Goal: Task Accomplishment & Management: Manage account settings

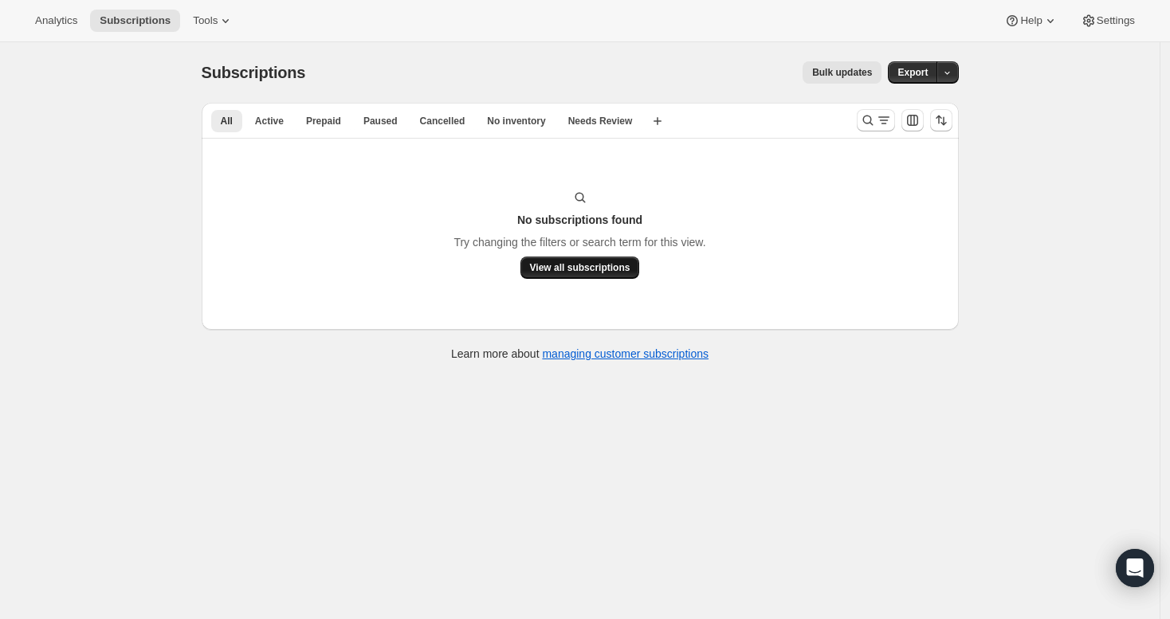
click at [577, 264] on span "View all subscriptions" at bounding box center [580, 267] width 100 height 13
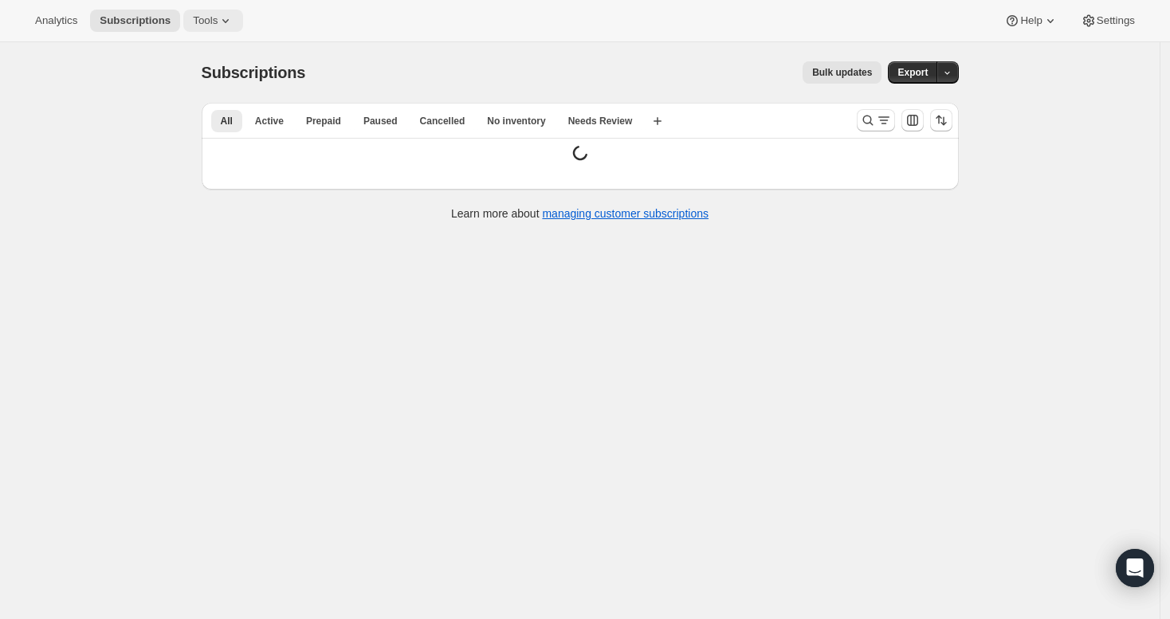
click at [229, 17] on icon at bounding box center [226, 21] width 16 height 16
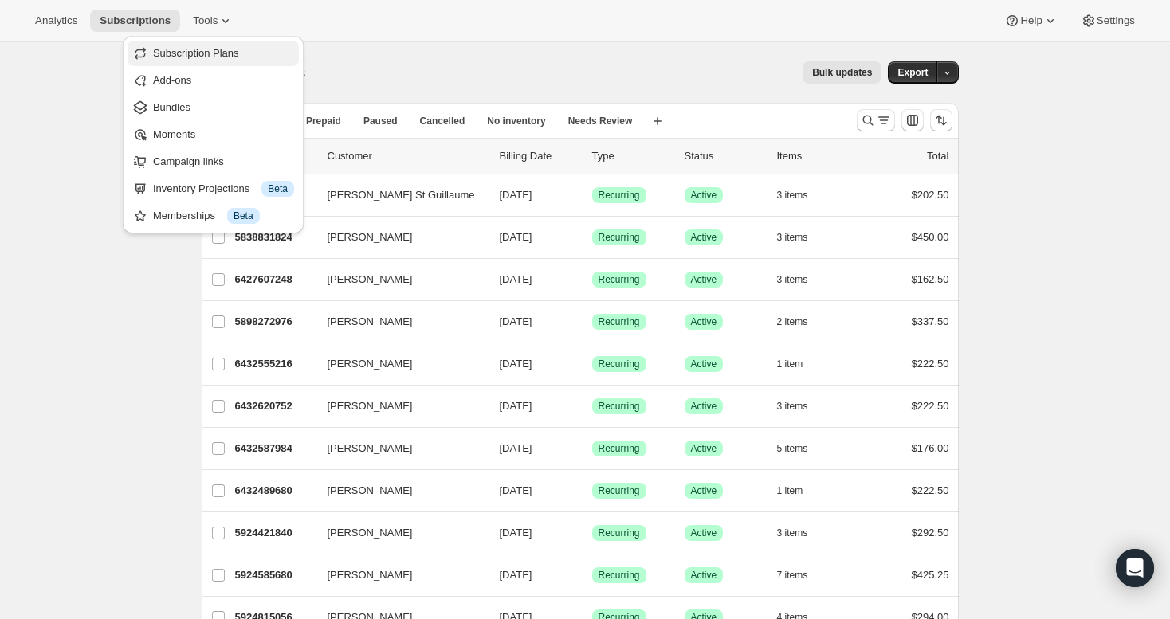
click at [228, 53] on span "Subscription Plans" at bounding box center [196, 53] width 86 height 12
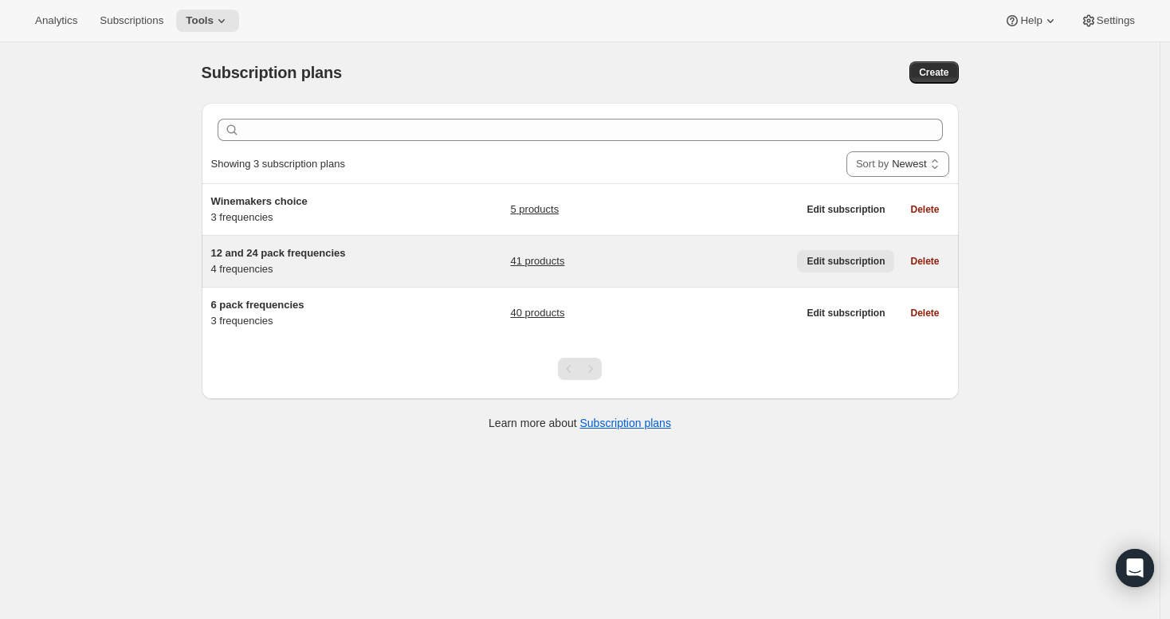
click at [864, 262] on span "Edit subscription" at bounding box center [846, 261] width 78 height 13
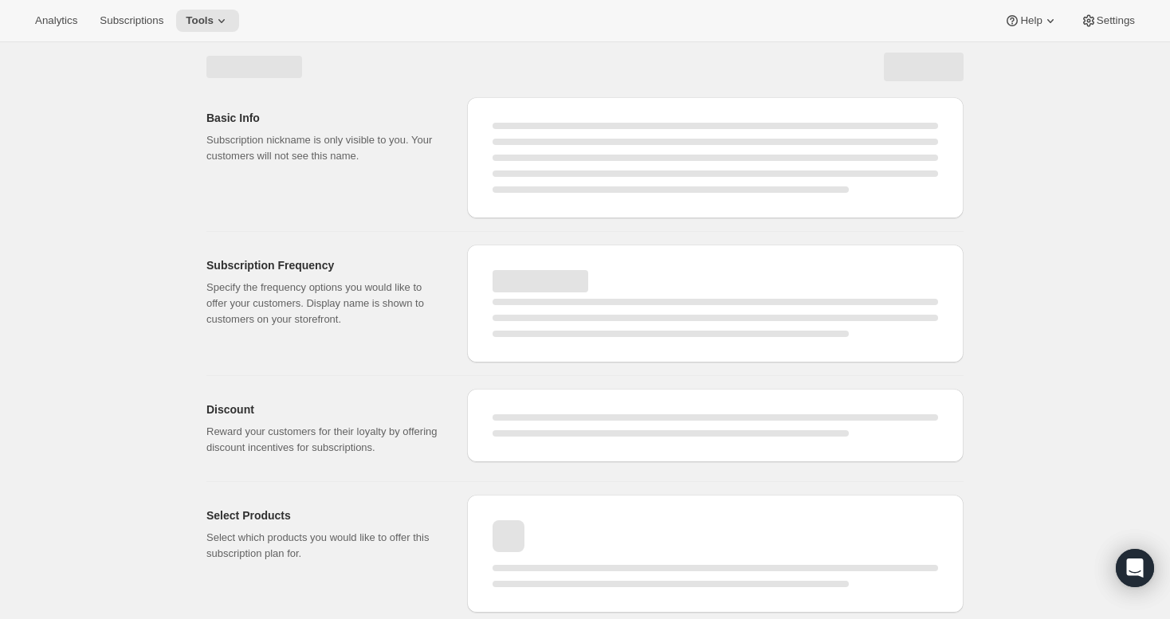
select select "WEEK"
select select "MONTH"
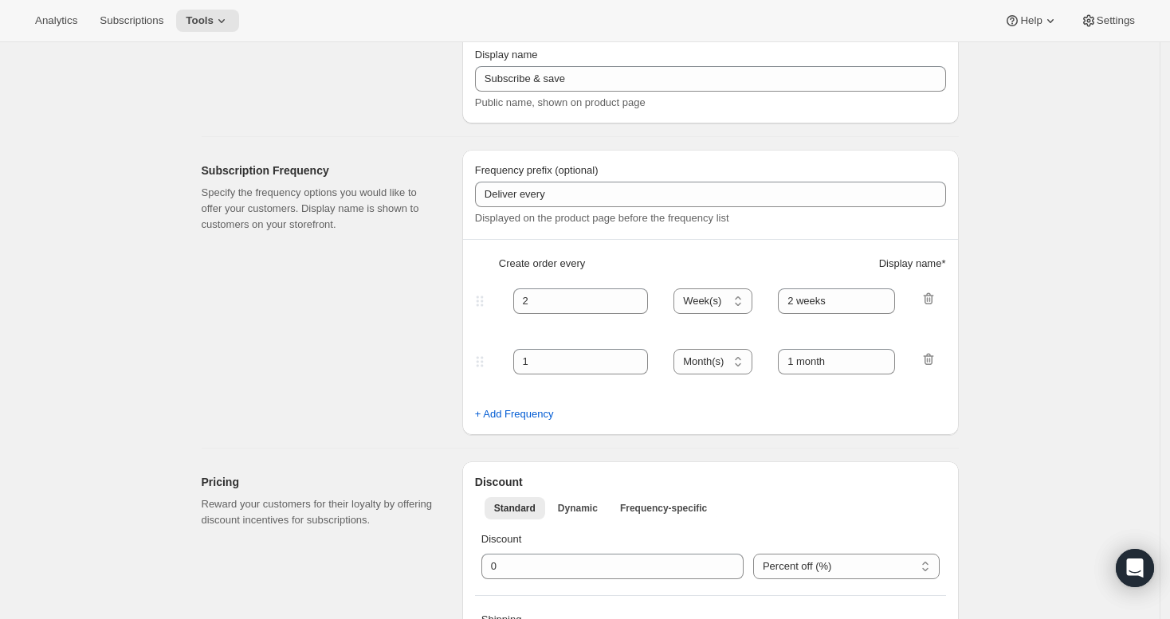
type input "12 and 24 pack frequencies"
type input "Wine Club Member"
type input "Every"
type input "3"
select select "MONTH"
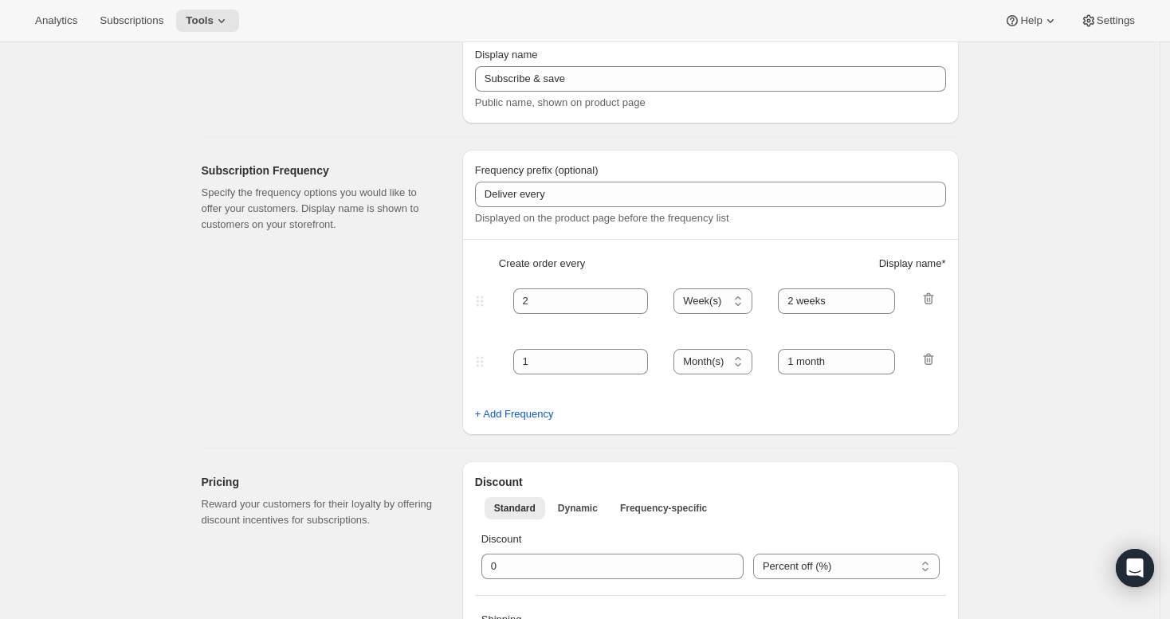
type input "3 months"
type input "4"
type input "4 months"
type input "25"
select select "MONTH"
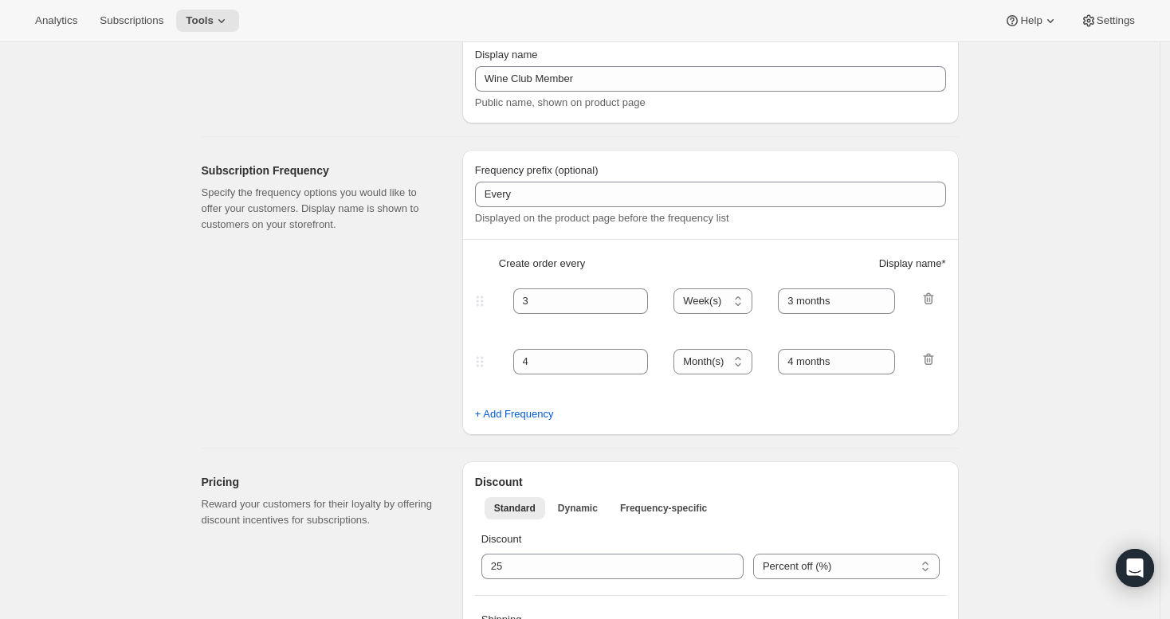
select select "MONTH"
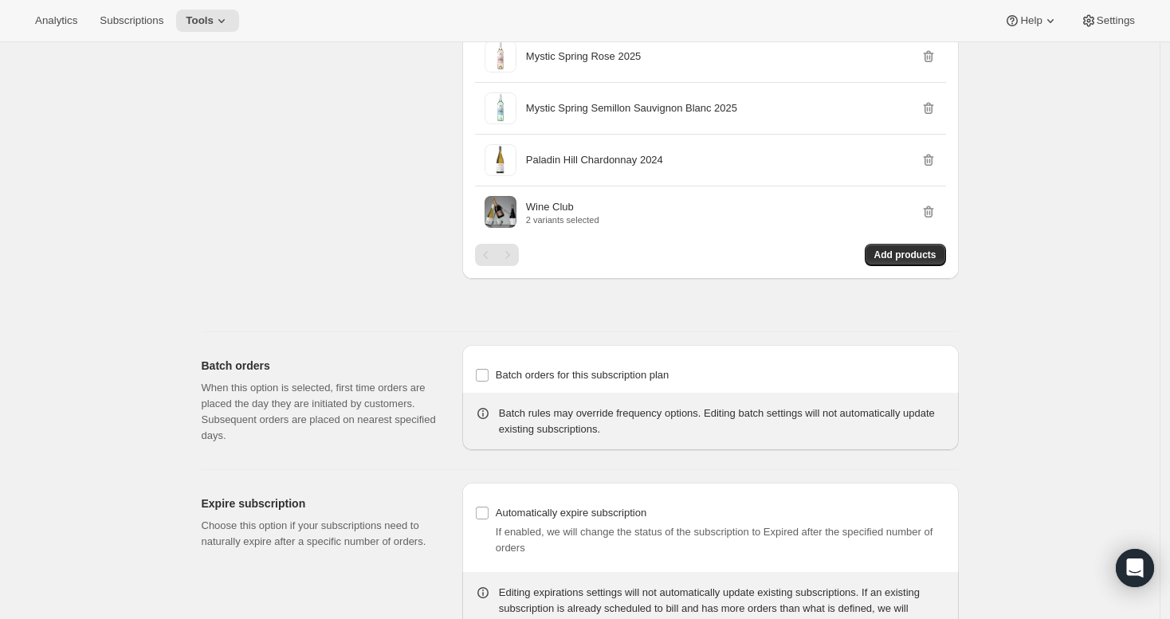
scroll to position [2157, 0]
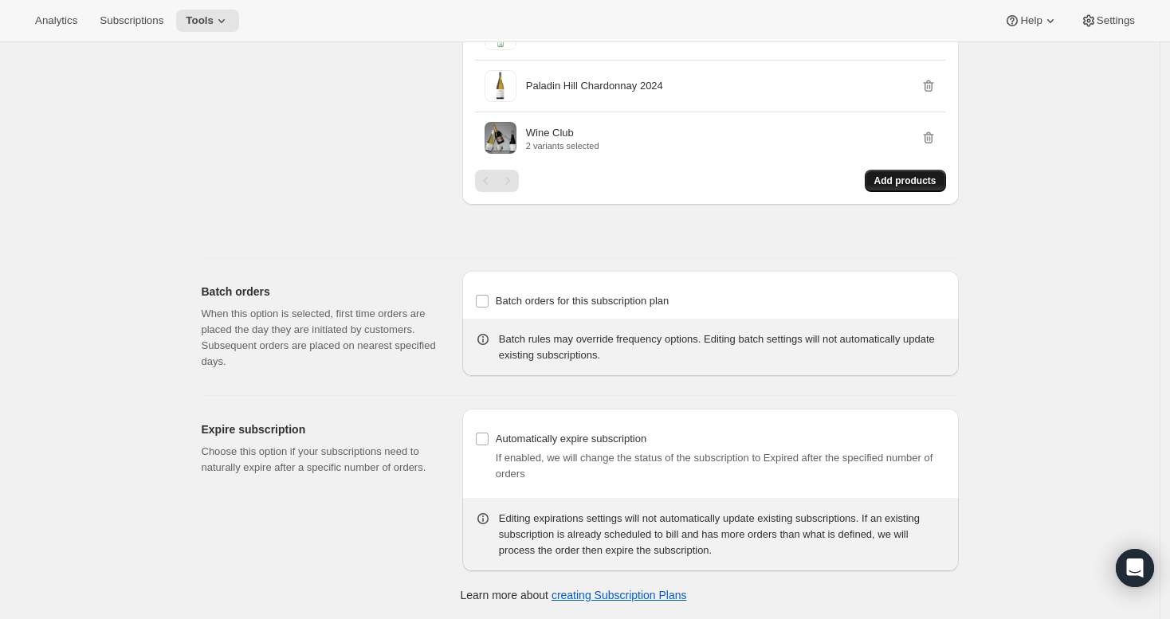
click at [901, 186] on span "Add products" at bounding box center [905, 181] width 62 height 13
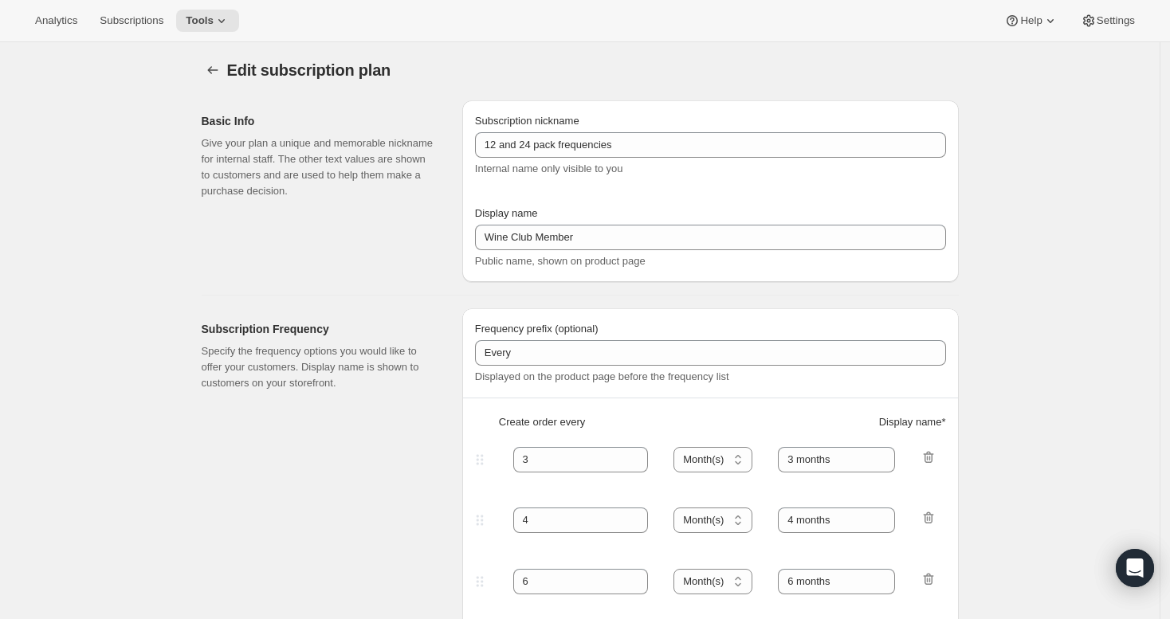
scroll to position [0, 0]
click at [226, 18] on icon at bounding box center [222, 21] width 16 height 16
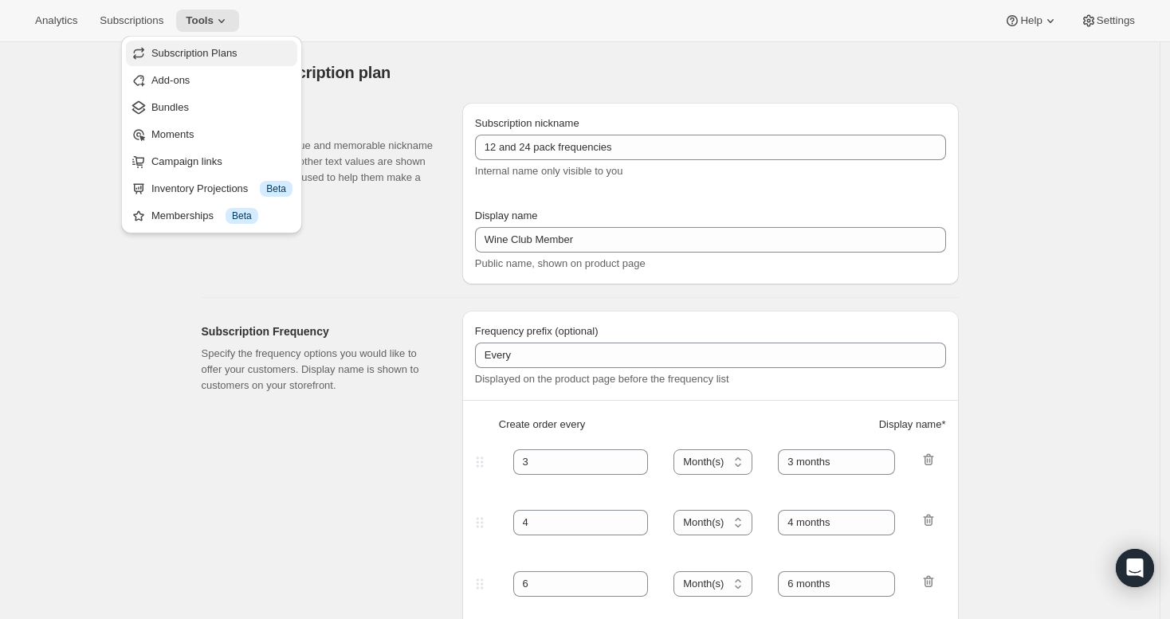
click at [222, 53] on span "Subscription Plans" at bounding box center [194, 53] width 86 height 12
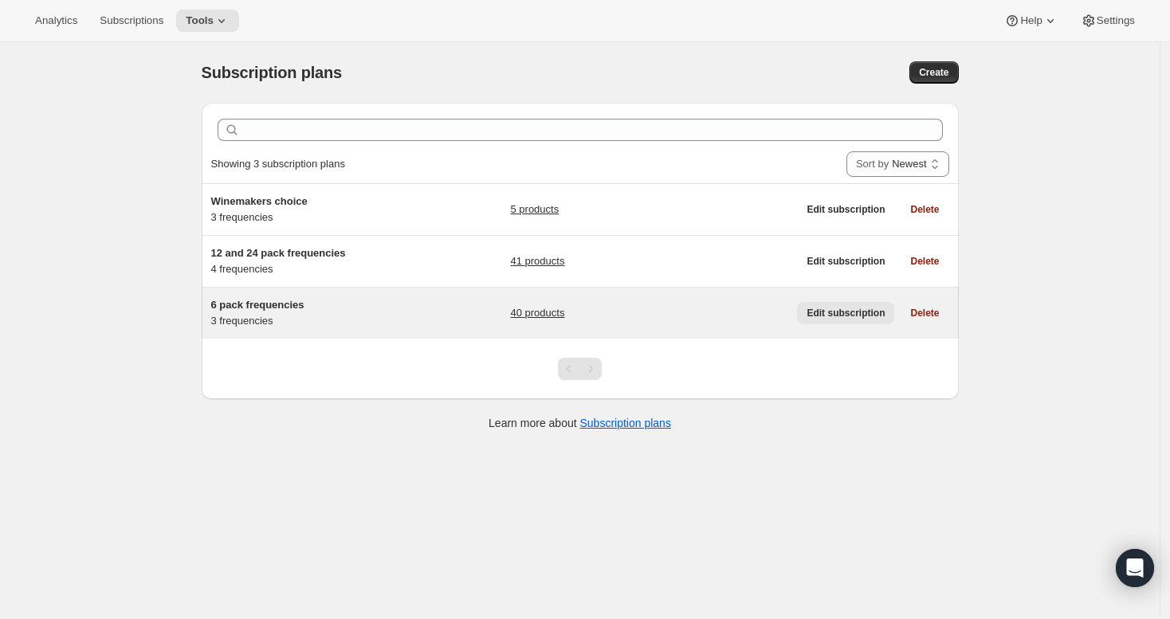
click at [857, 308] on span "Edit subscription" at bounding box center [846, 313] width 78 height 13
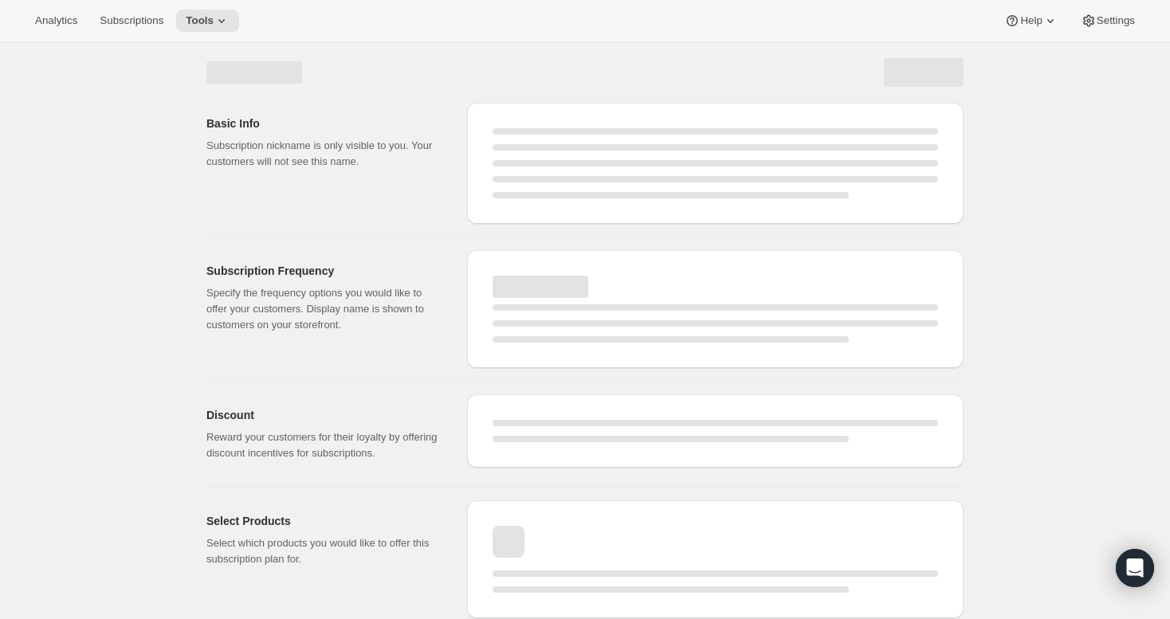
select select "WEEK"
select select "MONTH"
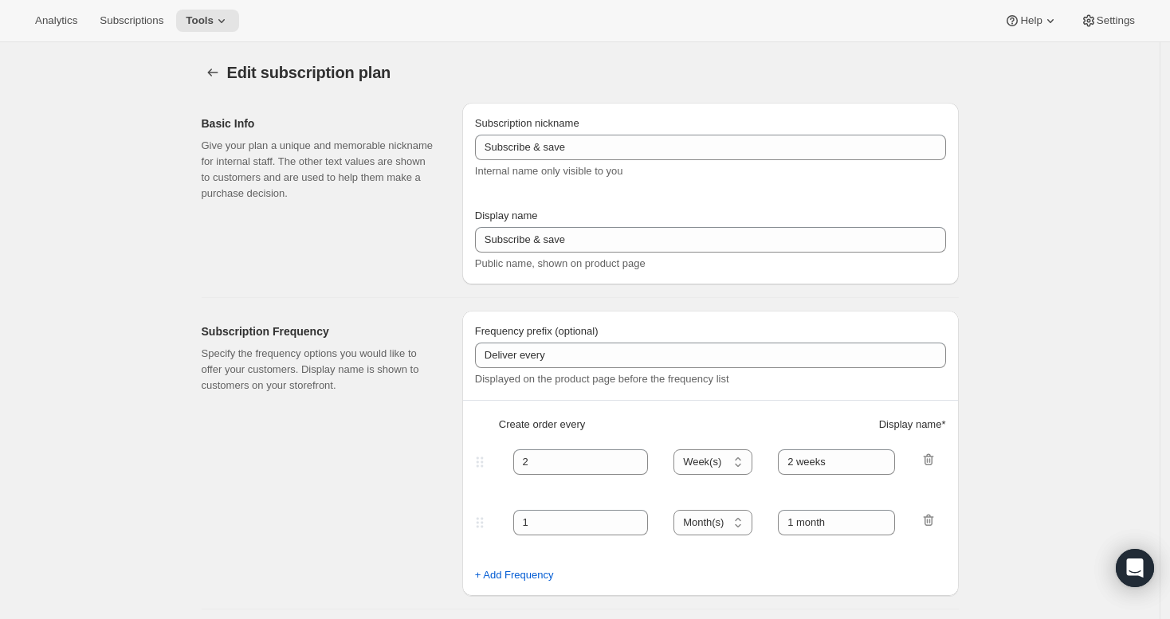
type input "6 pack frequencies"
type input "Wine Club Member 6"
type input "Every"
type input "3"
select select "MONTH"
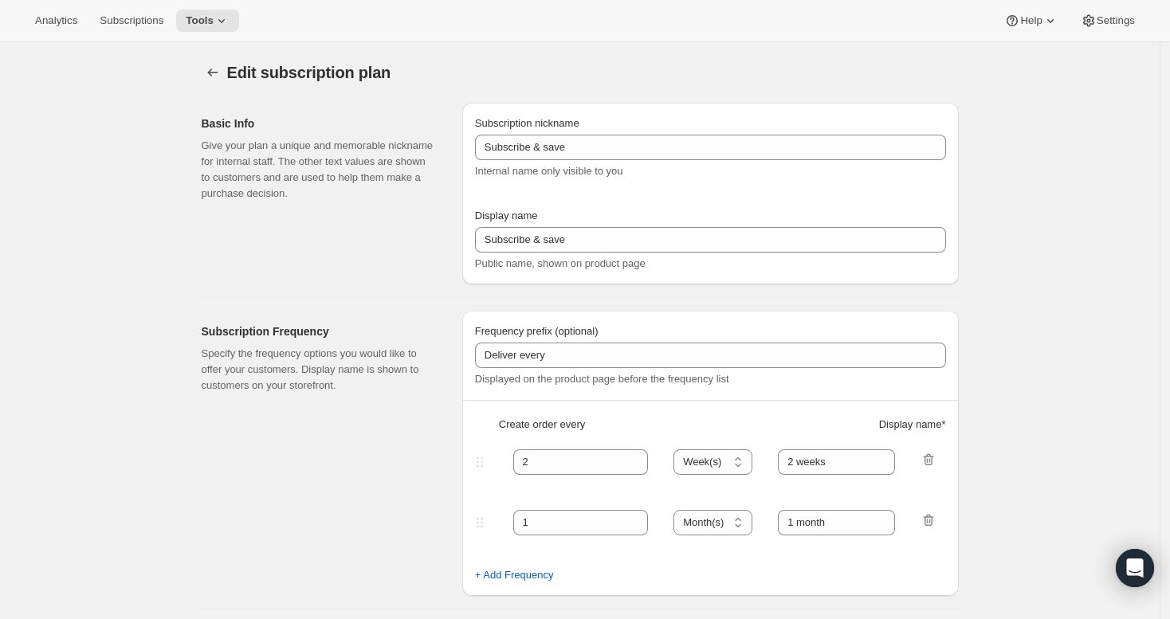
type input "3 months"
type input "4"
type input "4 months"
type input "25"
select select "MONTH"
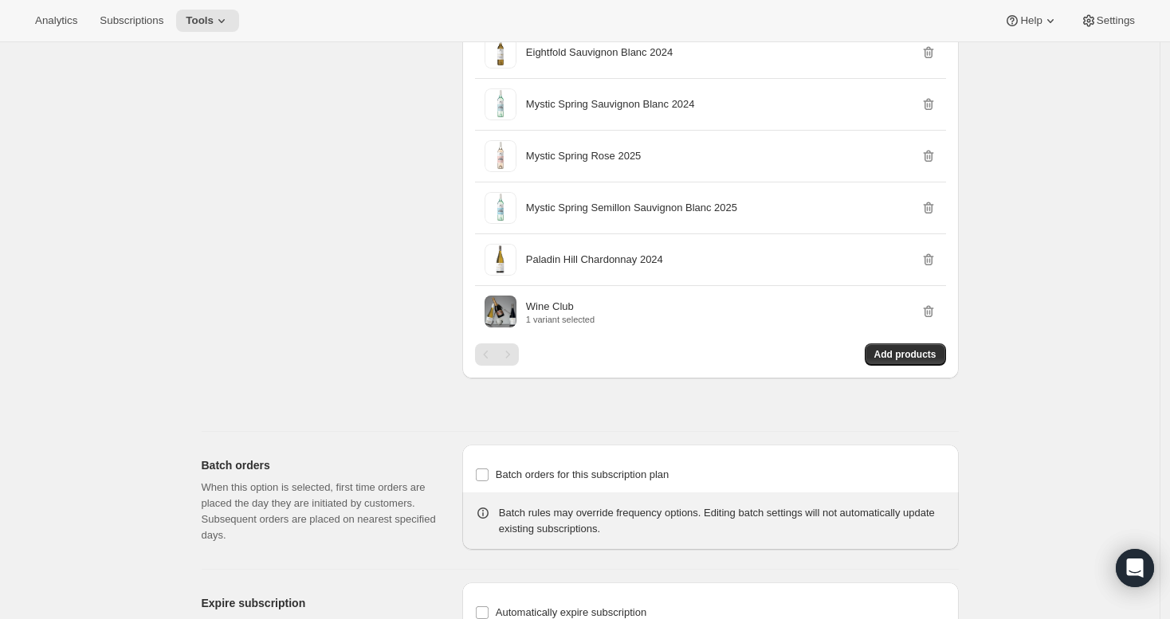
scroll to position [2097, 0]
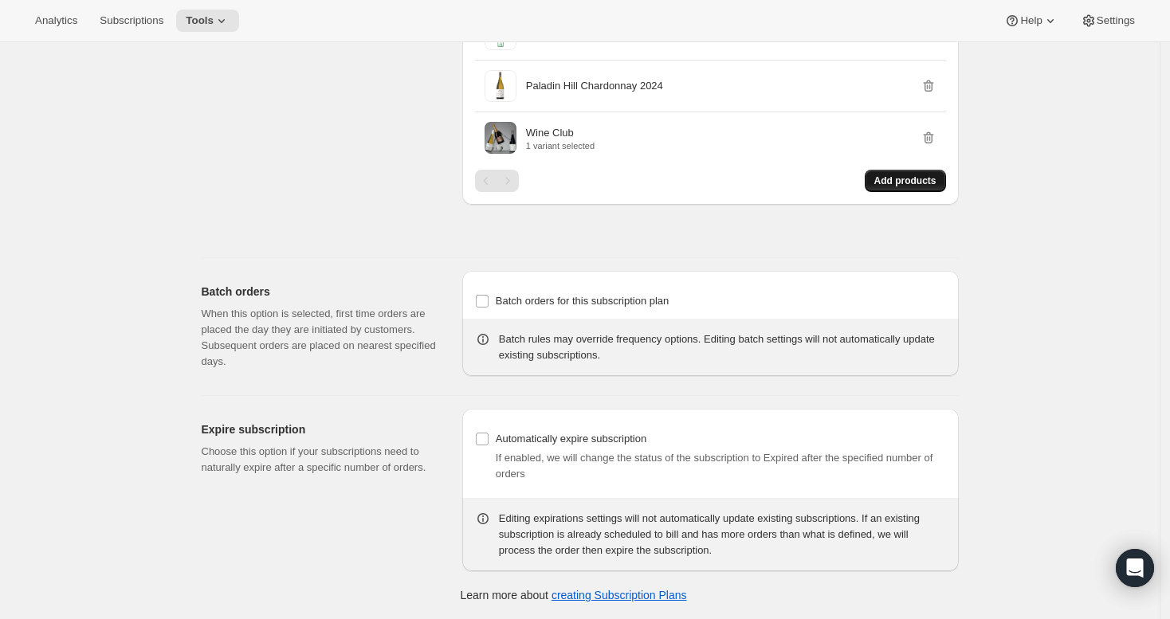
click at [881, 186] on span "Add products" at bounding box center [905, 181] width 62 height 13
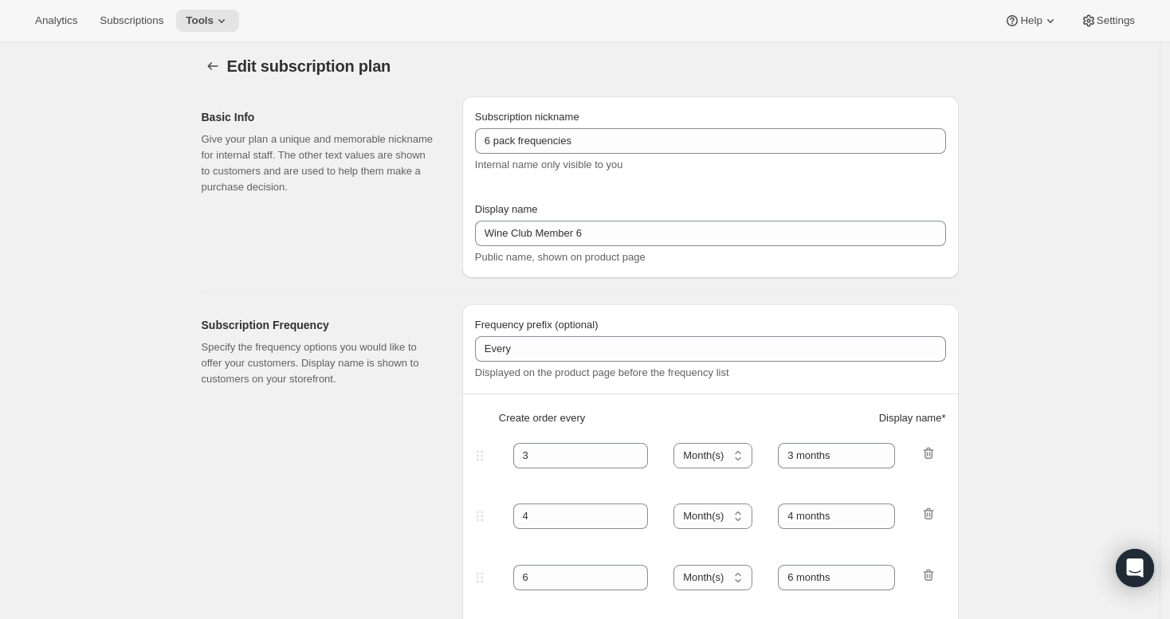
scroll to position [0, 0]
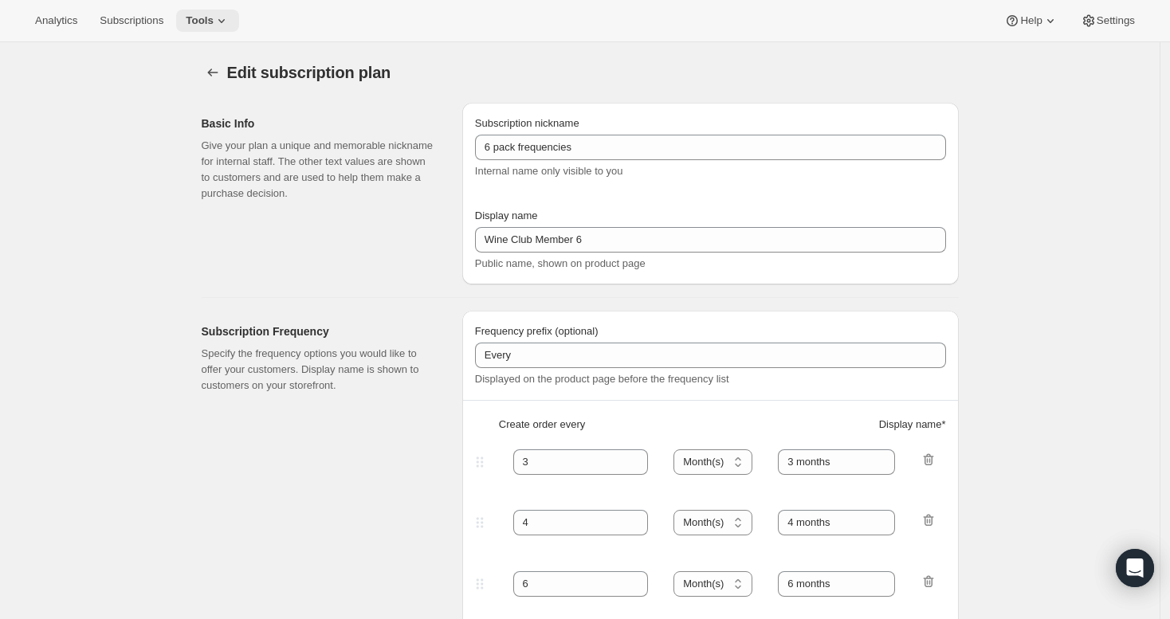
click at [232, 11] on button "Tools" at bounding box center [207, 21] width 63 height 22
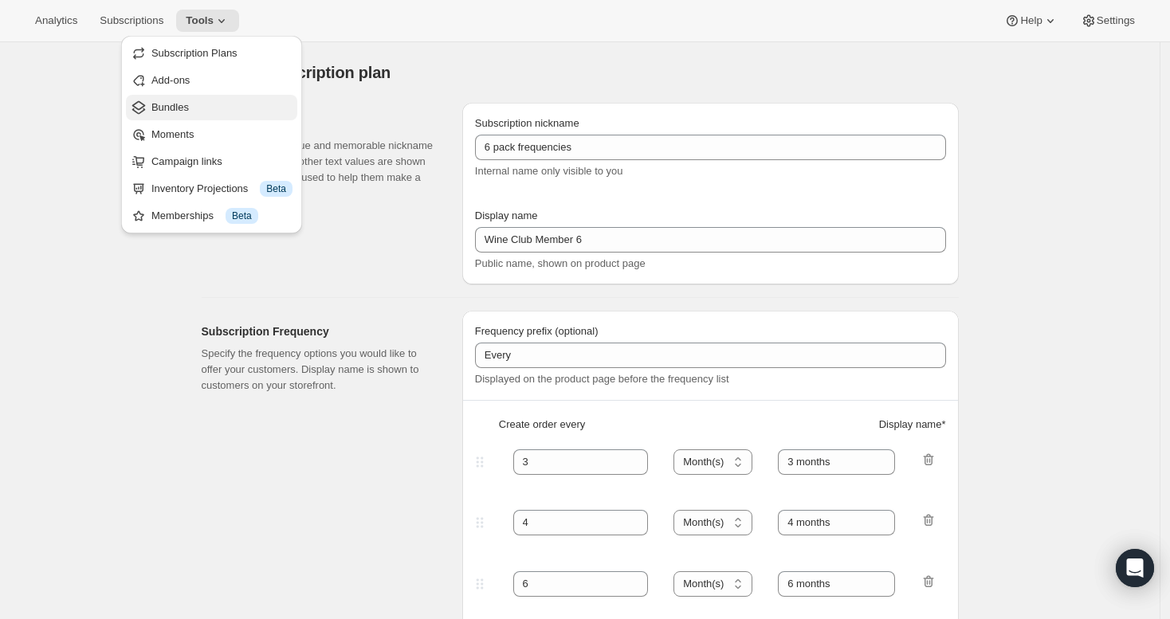
click at [238, 100] on span "Bundles" at bounding box center [221, 108] width 141 height 16
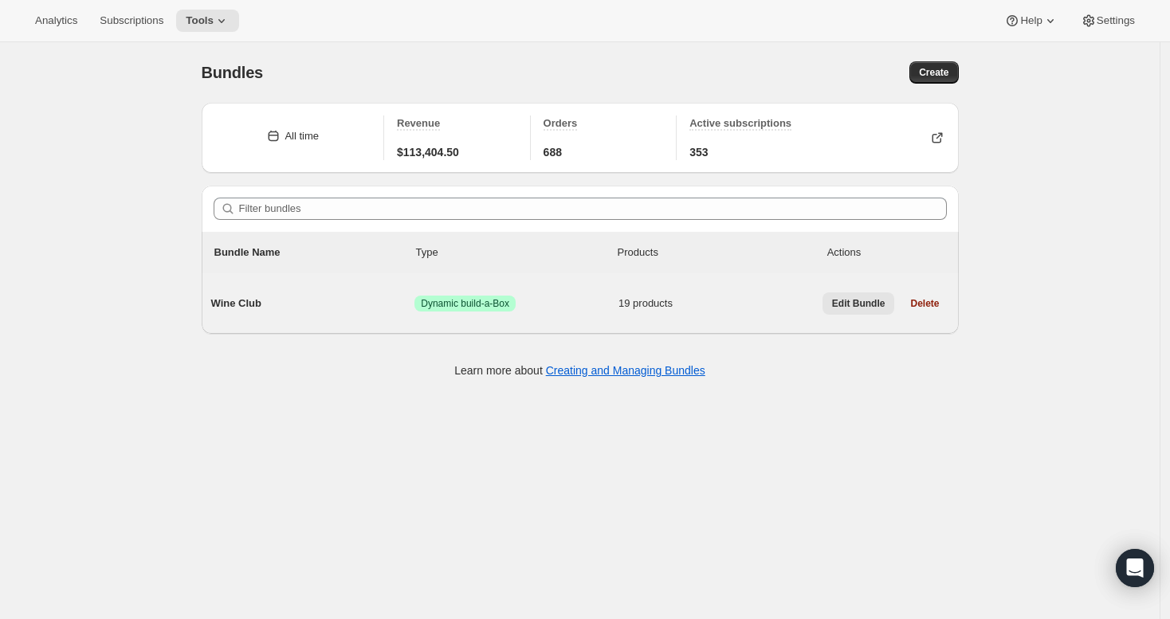
click at [869, 301] on span "Edit Bundle" at bounding box center [858, 303] width 53 height 13
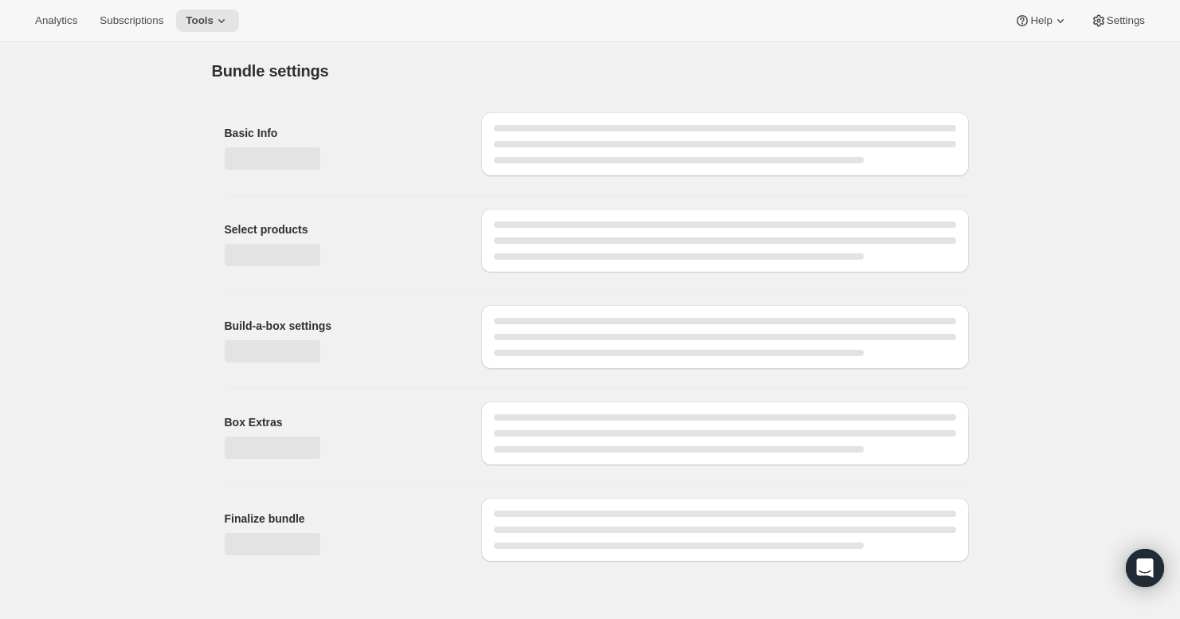
type input "Wine Club"
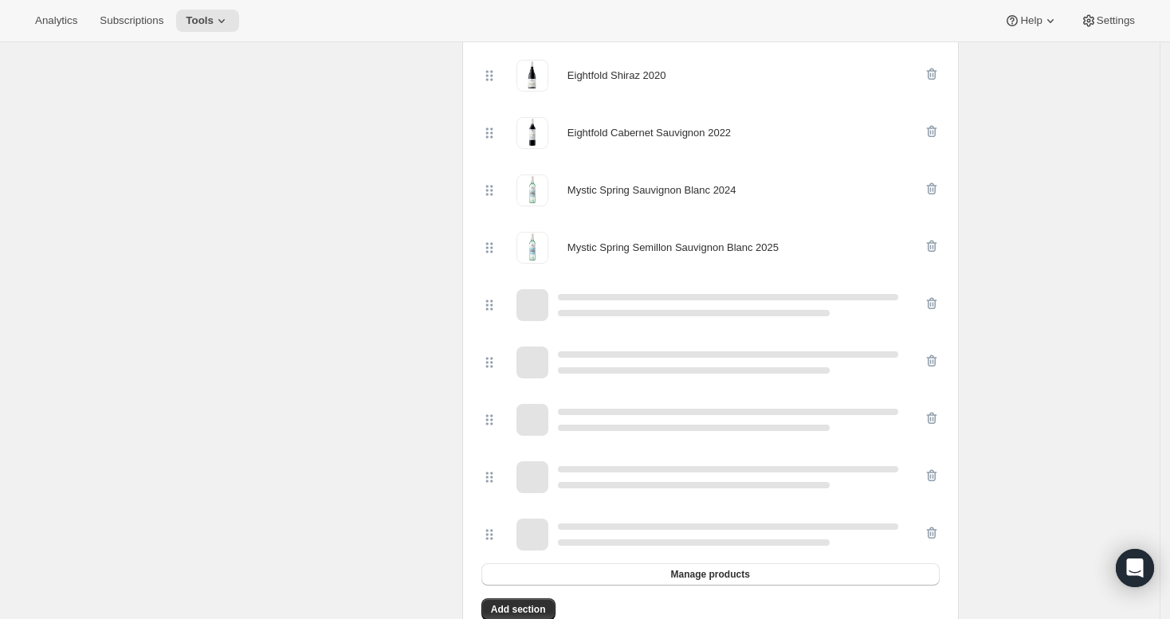
scroll to position [1238, 0]
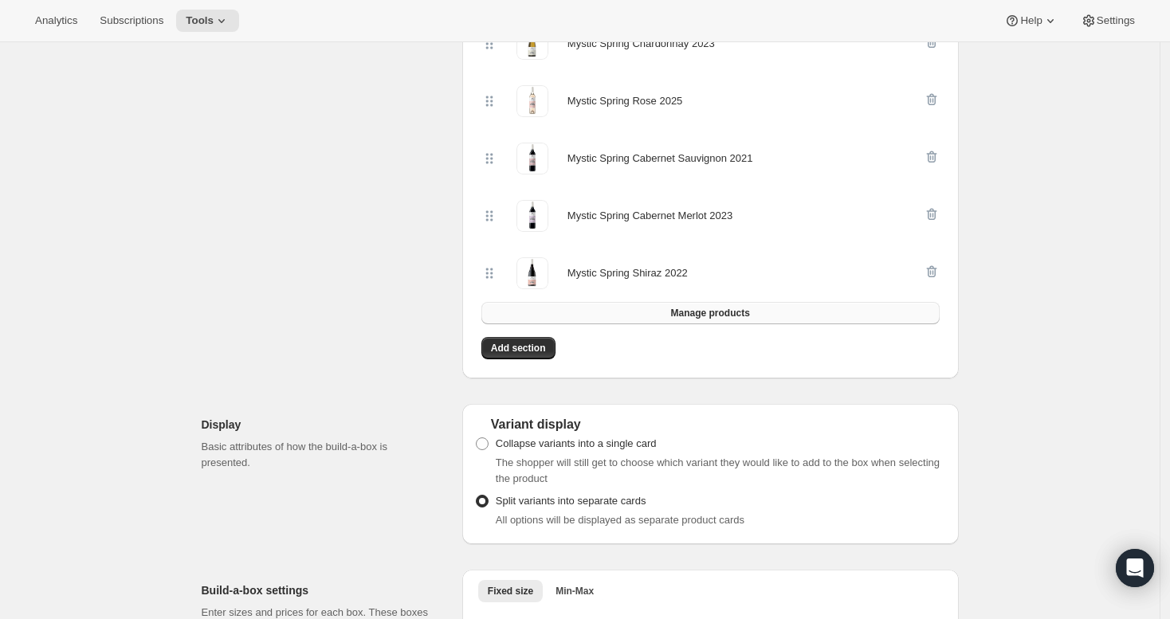
click at [710, 309] on span "Manage products" at bounding box center [709, 313] width 79 height 13
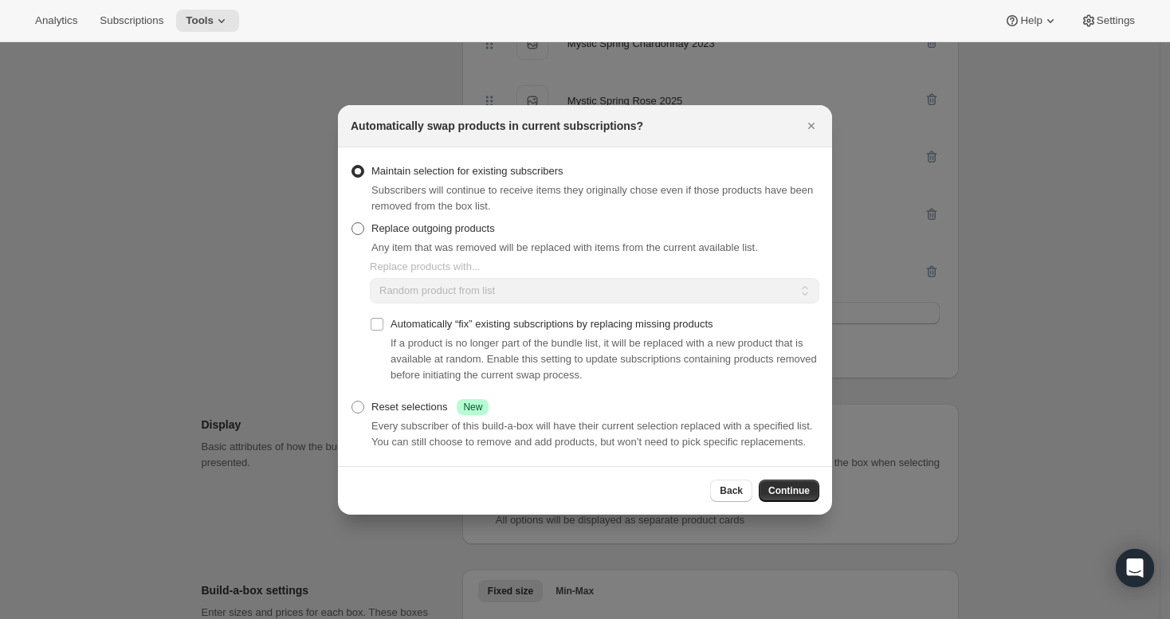
click at [439, 222] on span "Replace outgoing products" at bounding box center [433, 228] width 124 height 12
click at [352, 222] on input "Replace outgoing products" at bounding box center [351, 222] width 1 height 1
radio input "true"
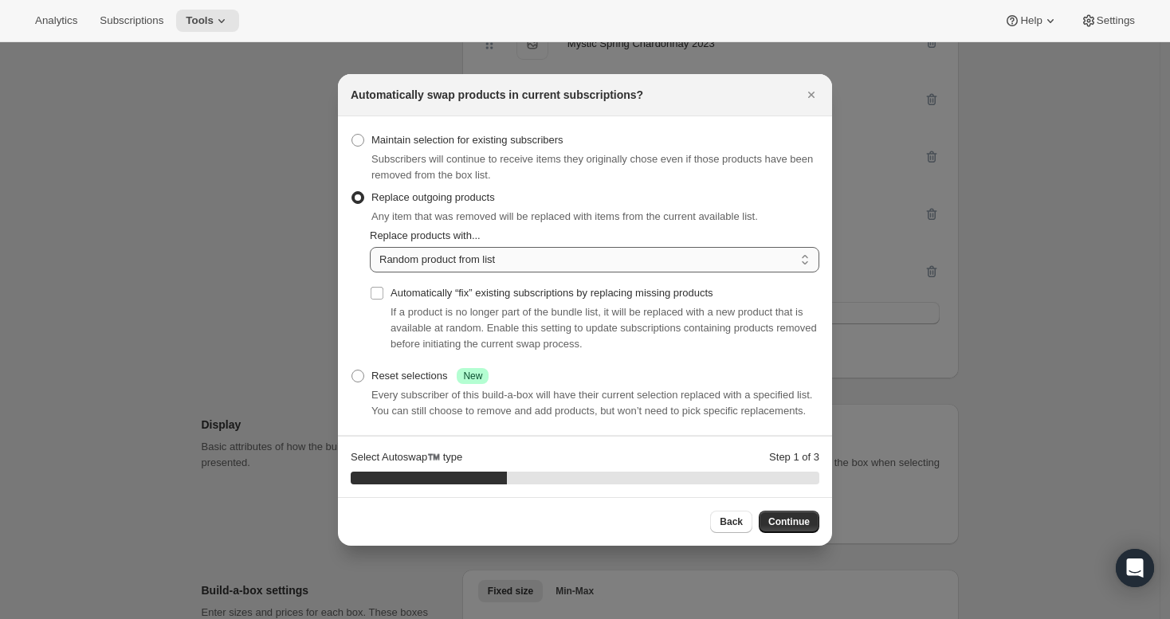
click at [473, 247] on select "Random product from list Matching product type Select specific replacements" at bounding box center [594, 260] width 449 height 26
select select "selection"
click at [370, 247] on select "Random product from list Matching product type Select specific replacements" at bounding box center [594, 260] width 449 height 26
click at [792, 522] on button "Continue" at bounding box center [789, 522] width 61 height 22
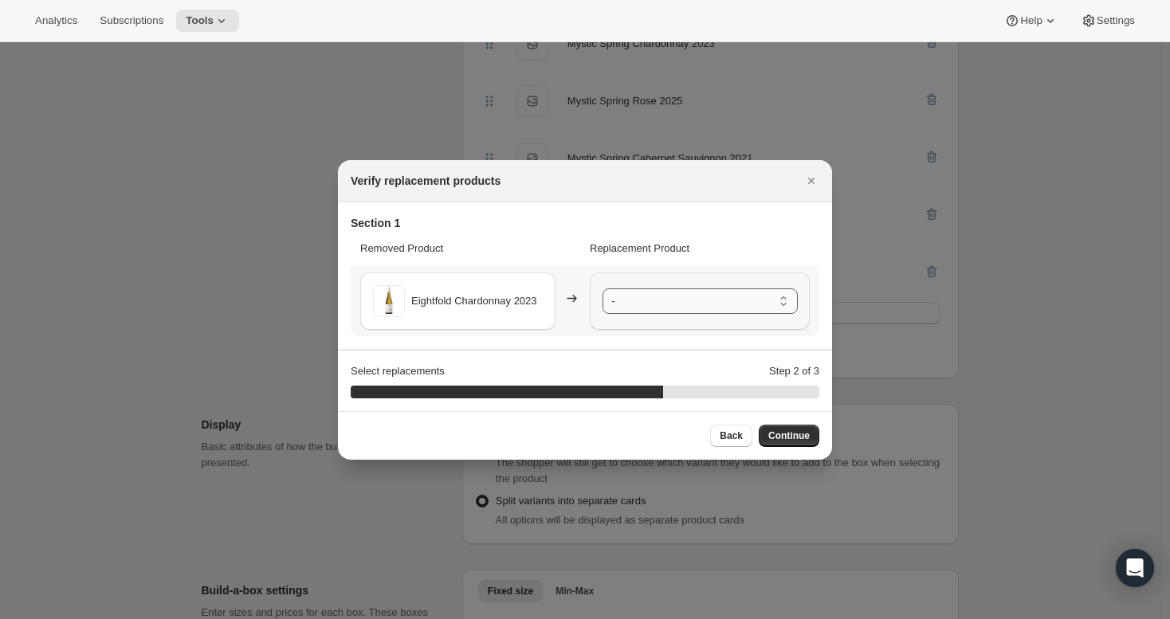
click at [764, 307] on select "- Eightfold Cabernet Sauvignon 2022 - Default Title Eightfold Chardonnay 2024 -…" at bounding box center [700, 302] width 195 height 26
click at [798, 436] on span "Continue" at bounding box center [788, 436] width 41 height 13
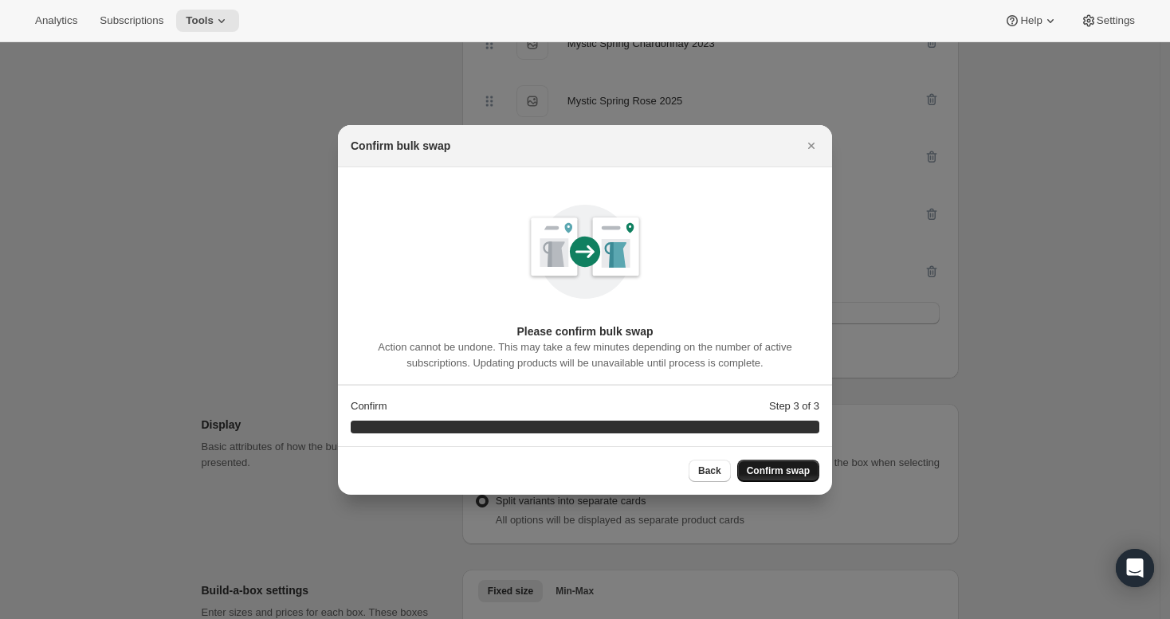
click at [781, 463] on button "Confirm swap" at bounding box center [778, 471] width 82 height 22
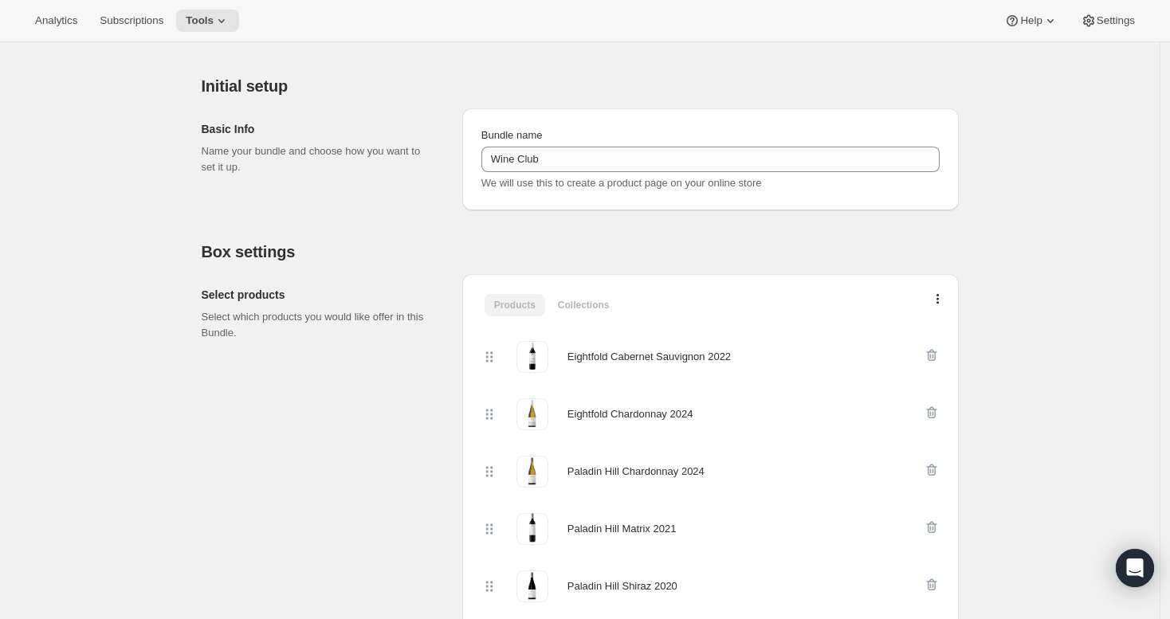
scroll to position [0, 0]
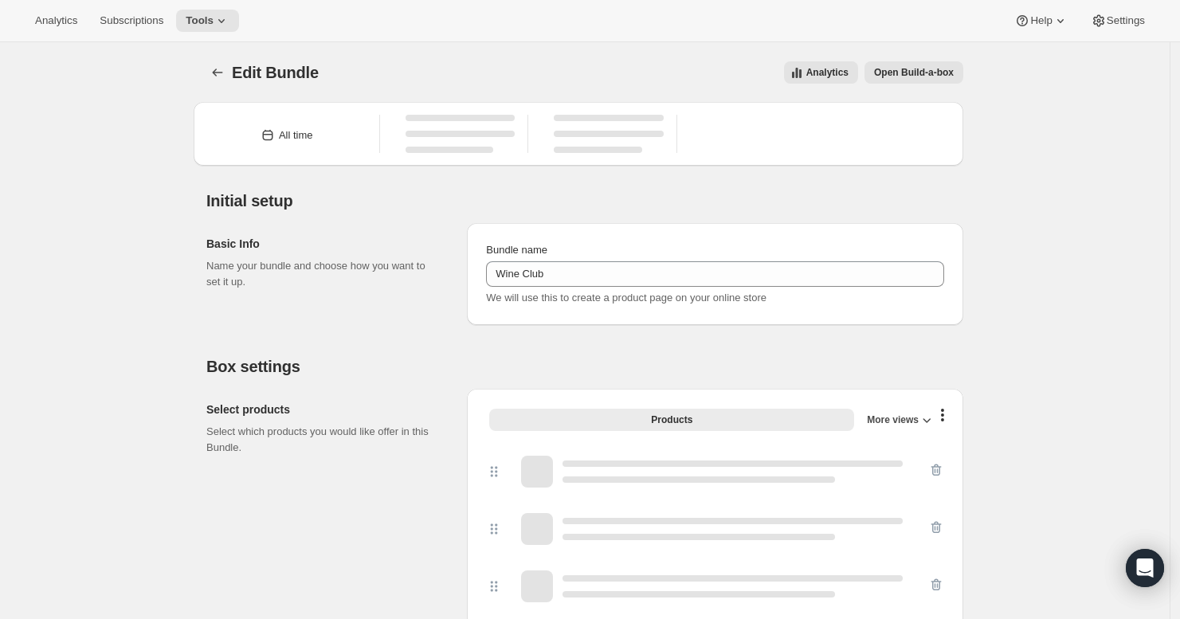
type input "Wine Club"
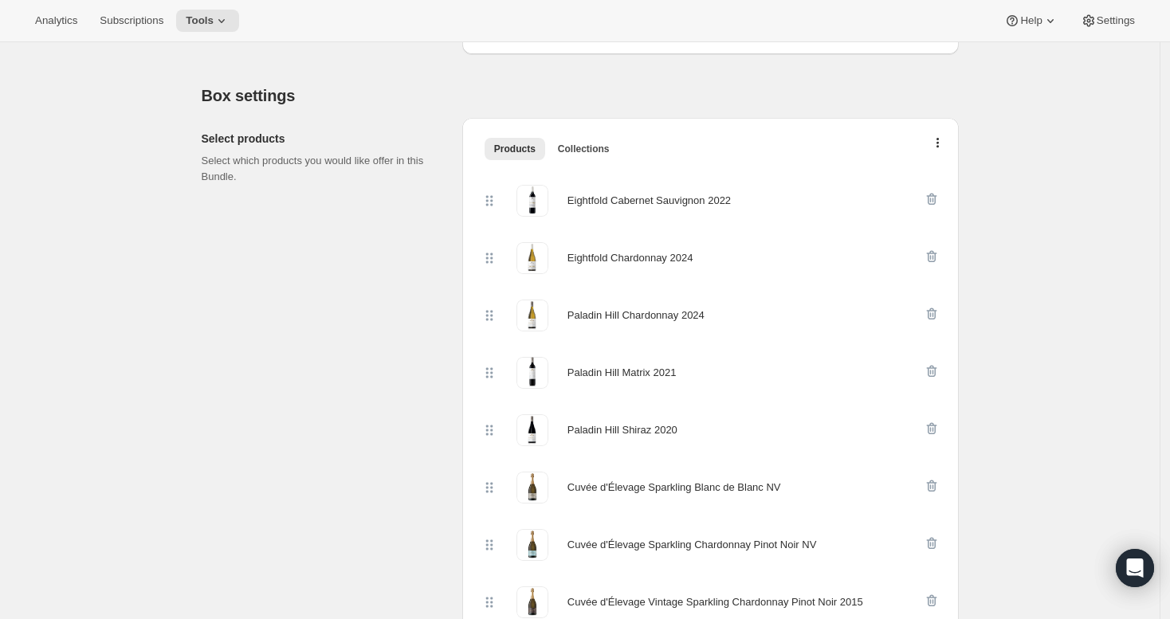
scroll to position [227, 0]
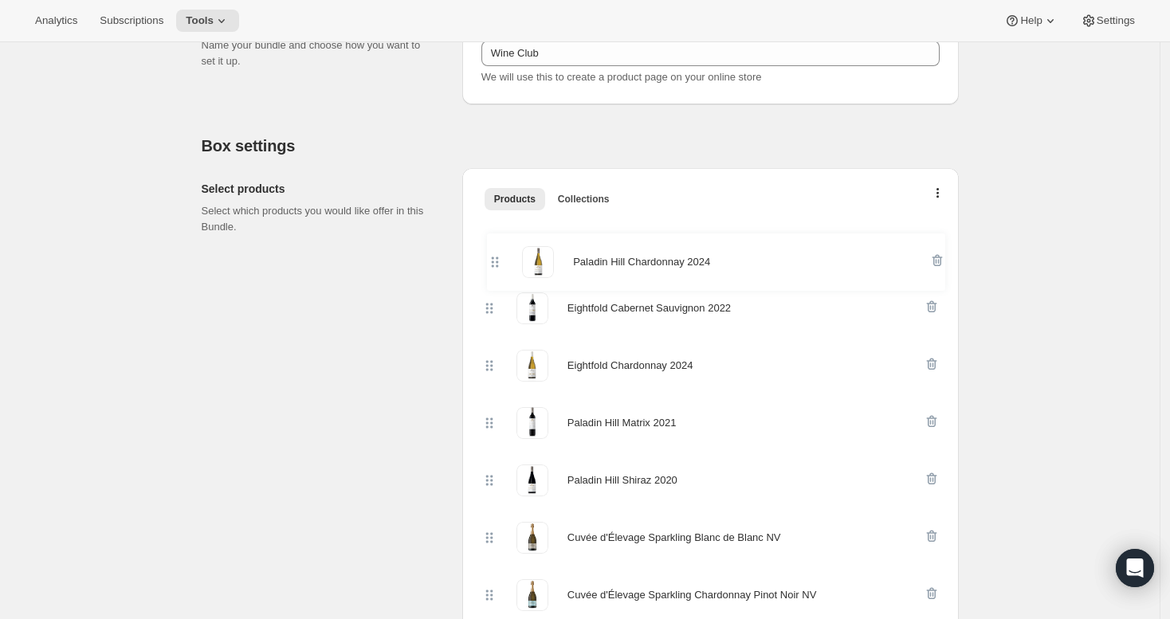
drag, startPoint x: 489, startPoint y: 367, endPoint x: 492, endPoint y: 256, distance: 110.8
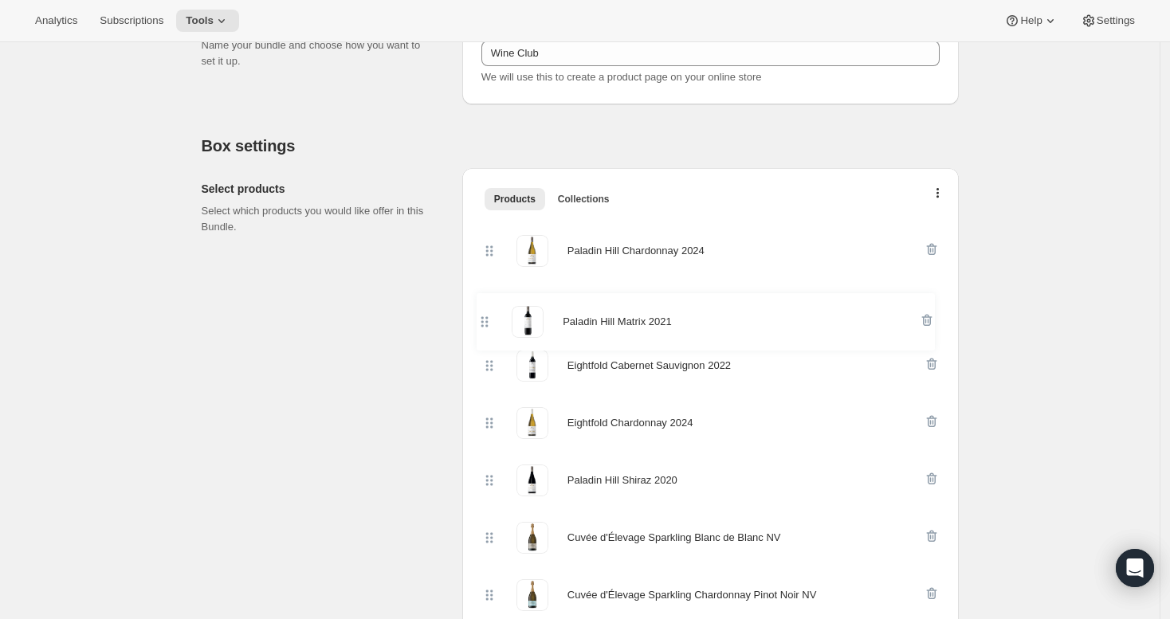
drag, startPoint x: 495, startPoint y: 421, endPoint x: 486, endPoint y: 295, distance: 126.2
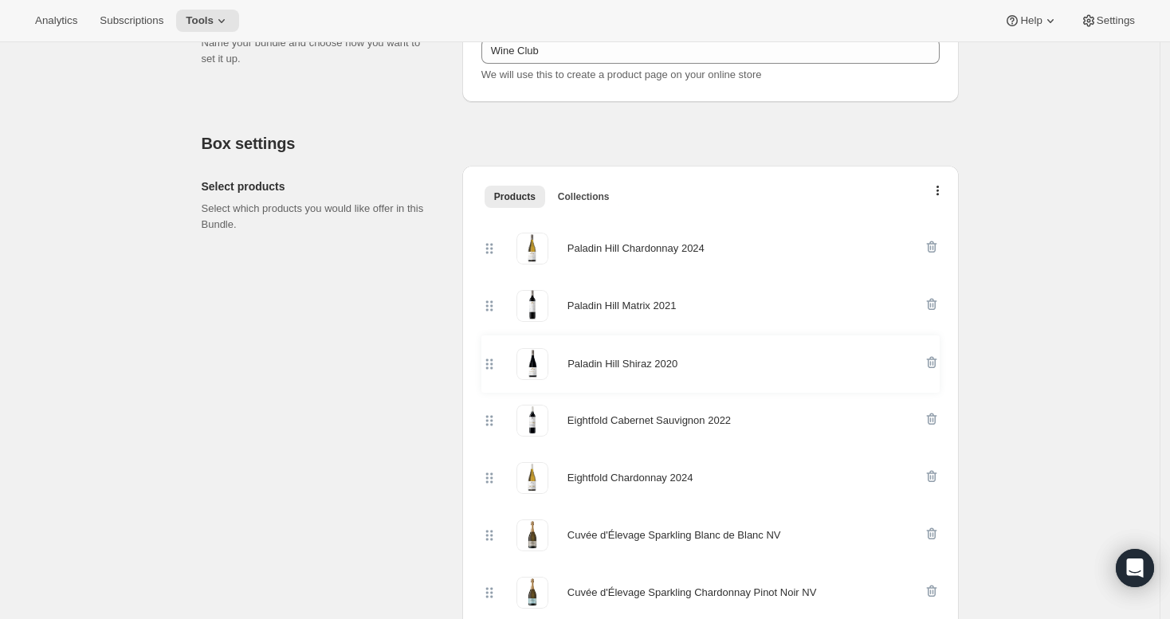
drag, startPoint x: 500, startPoint y: 481, endPoint x: 497, endPoint y: 356, distance: 124.4
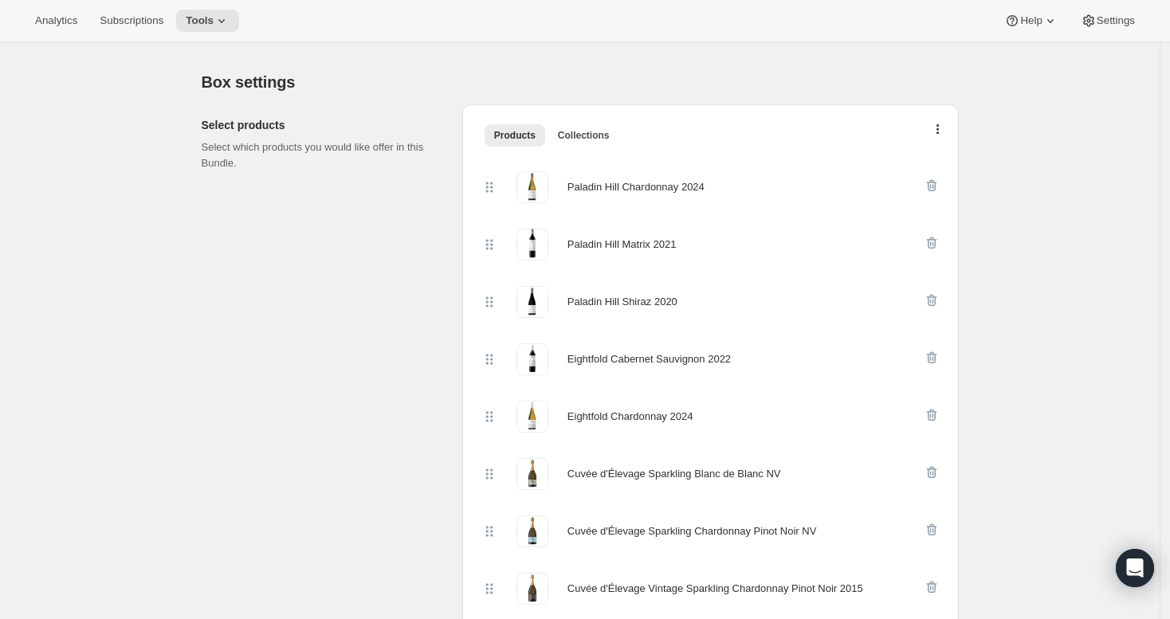
scroll to position [353, 0]
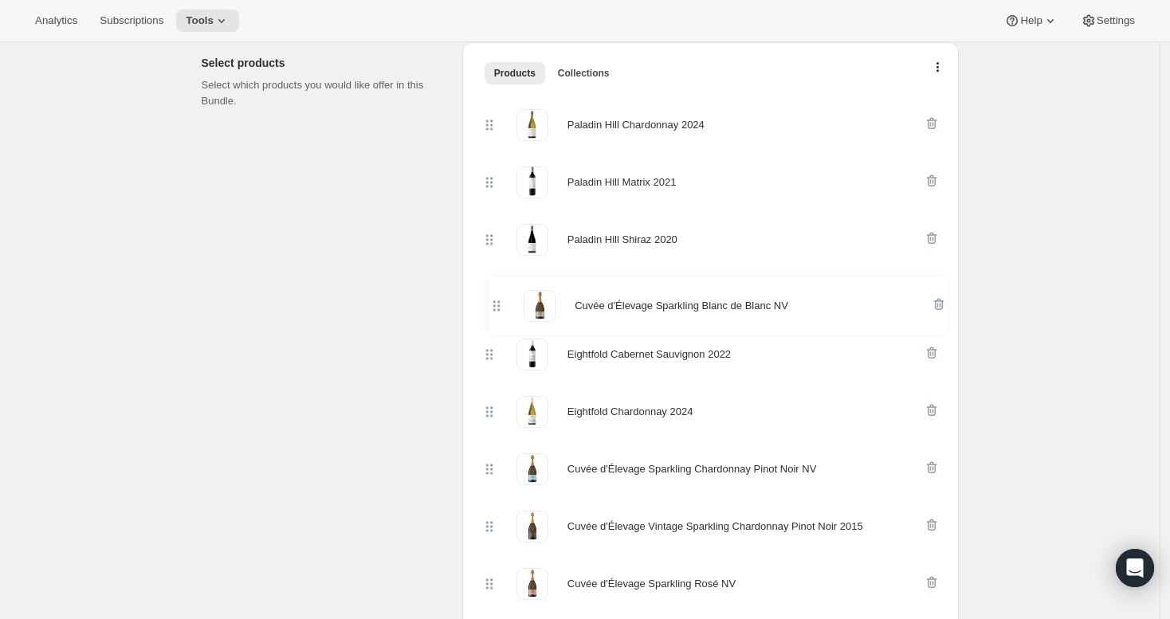
drag, startPoint x: 494, startPoint y: 416, endPoint x: 497, endPoint y: 304, distance: 111.6
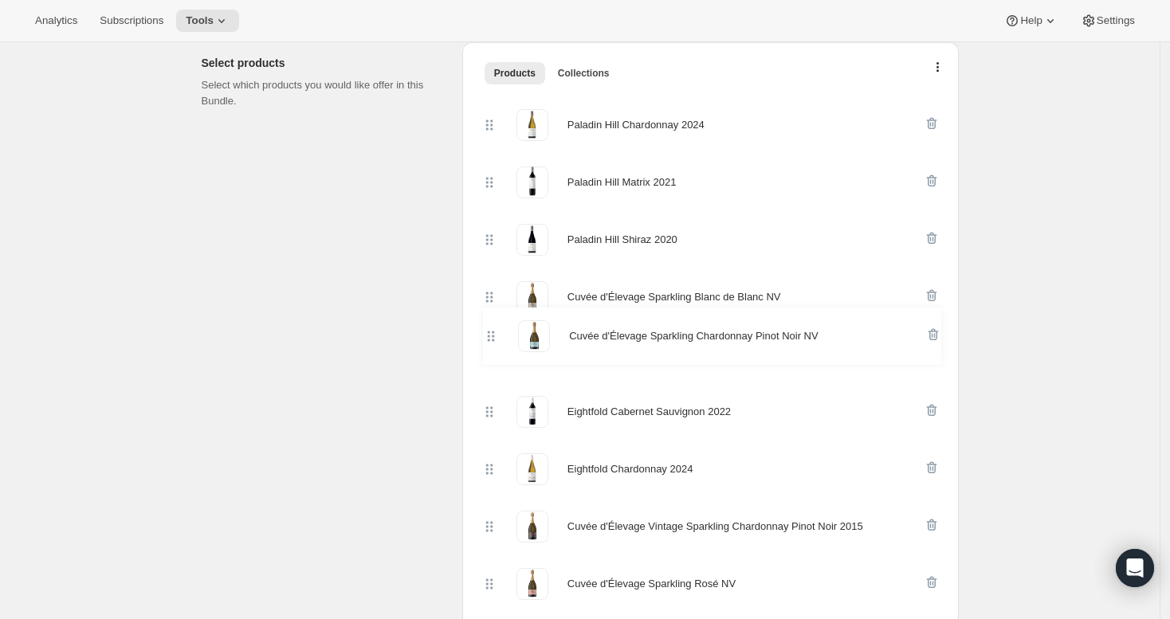
drag, startPoint x: 496, startPoint y: 469, endPoint x: 492, endPoint y: 330, distance: 138.7
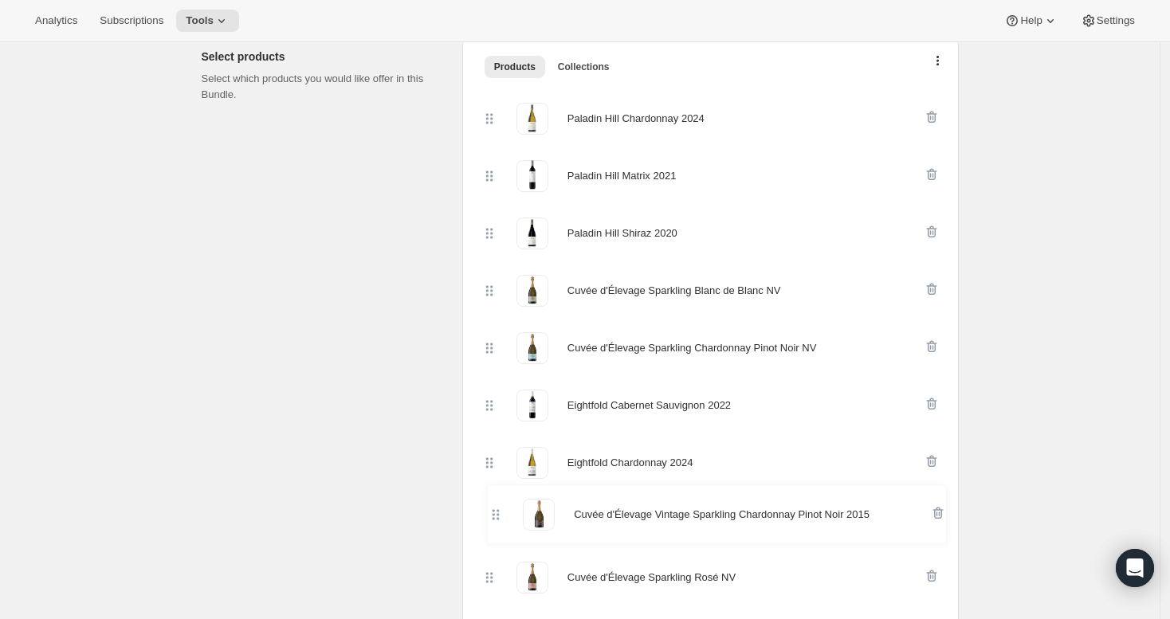
scroll to position [365, 0]
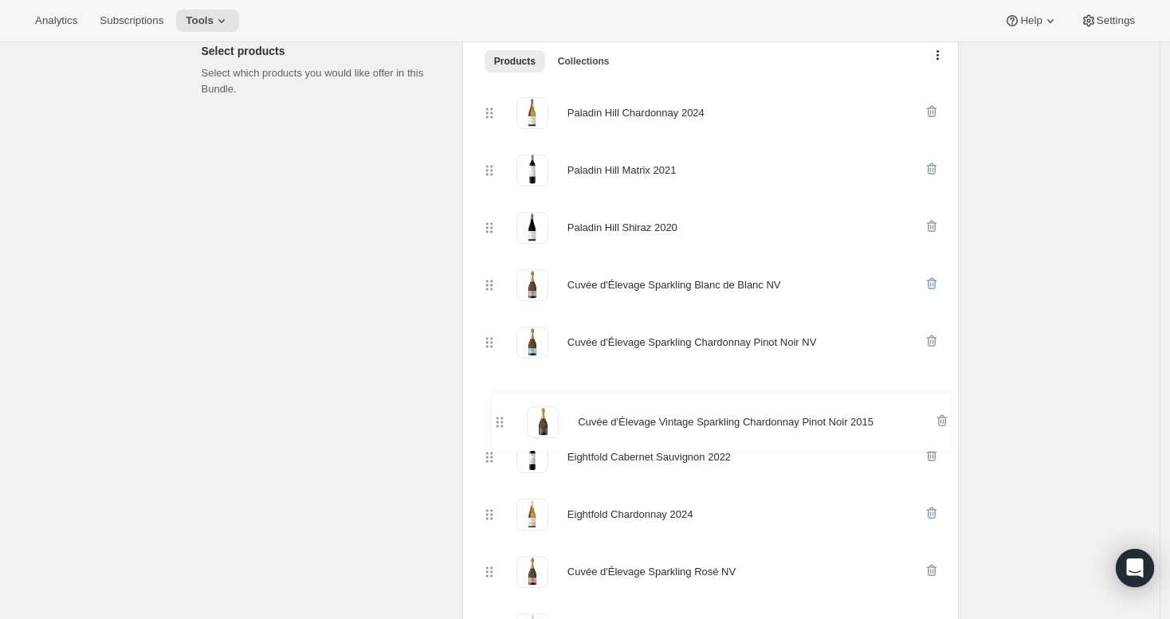
drag, startPoint x: 495, startPoint y: 493, endPoint x: 499, endPoint y: 377, distance: 116.4
click at [499, 377] on div "Paladin Hill Chardonnay 2024 Paladin Hill Matrix 2021 Paladin Hill Shiraz 2020 …" at bounding box center [710, 629] width 458 height 1090
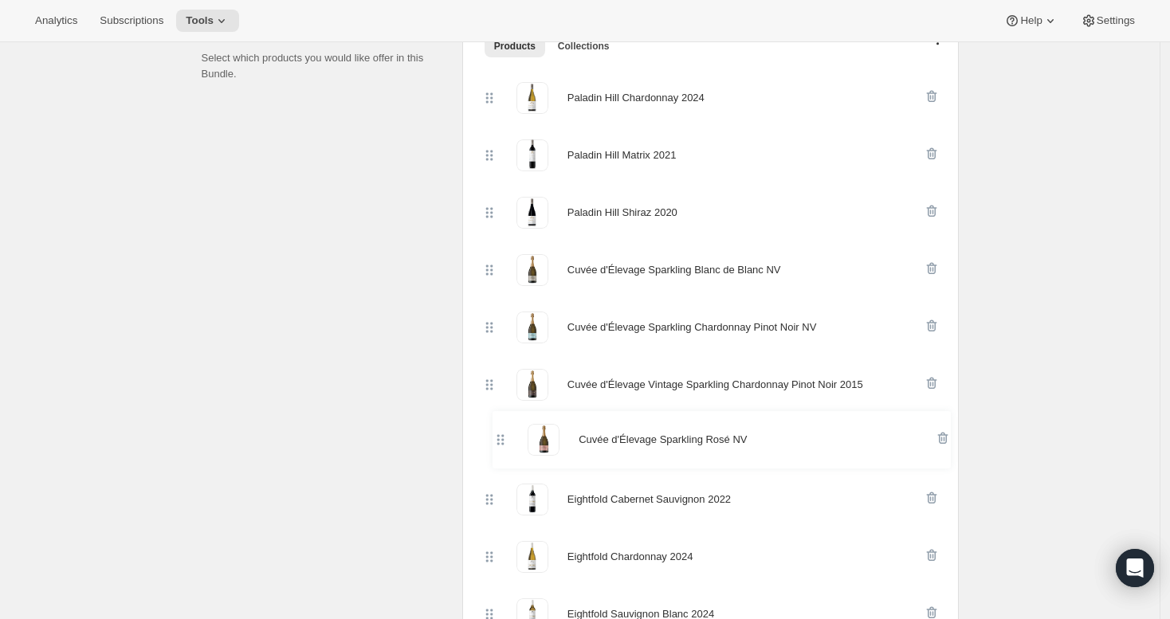
drag, startPoint x: 489, startPoint y: 575, endPoint x: 495, endPoint y: 428, distance: 146.8
click at [495, 428] on div "Paladin Hill Chardonnay 2024 Paladin Hill Matrix 2021 Paladin Hill Shiraz 2020 …" at bounding box center [710, 614] width 458 height 1090
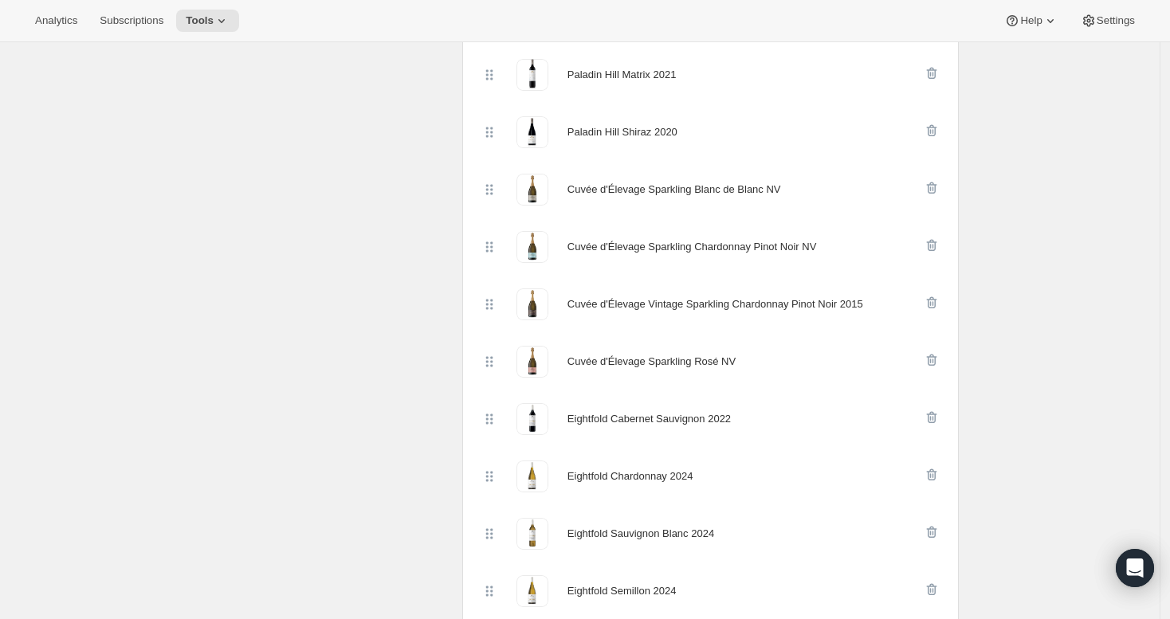
scroll to position [709, 0]
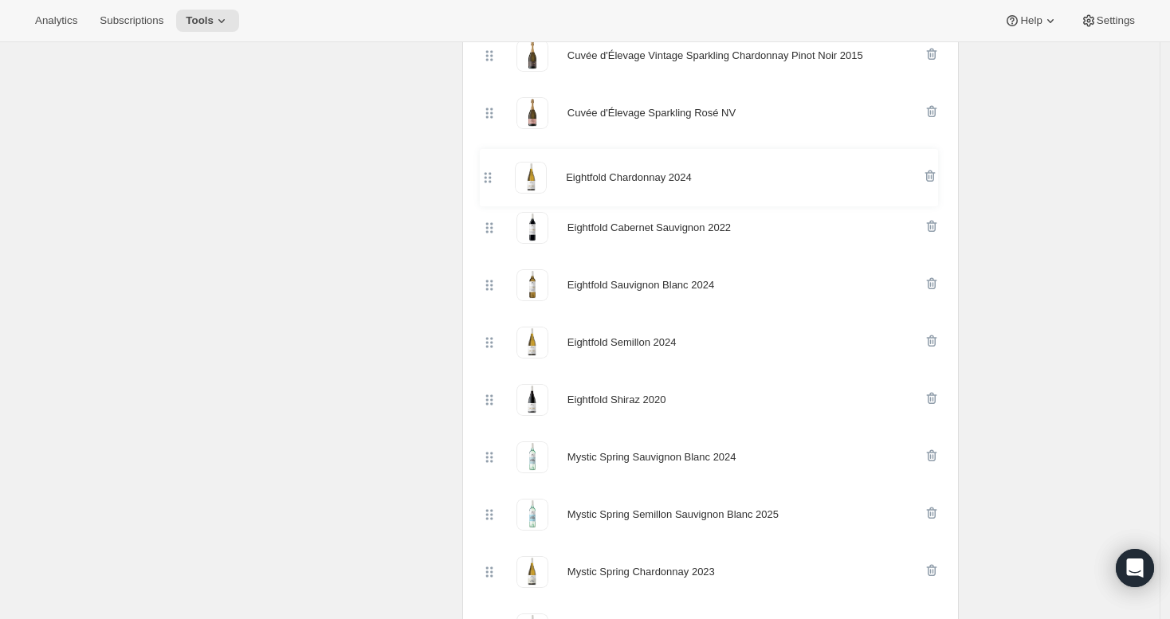
drag, startPoint x: 499, startPoint y: 236, endPoint x: 492, endPoint y: 171, distance: 65.7
click at [492, 171] on div "Paladin Hill Chardonnay 2024 Paladin Hill Matrix 2021 Paladin Hill Shiraz 2020 …" at bounding box center [710, 285] width 458 height 1090
drag, startPoint x: 493, startPoint y: 289, endPoint x: 491, endPoint y: 222, distance: 66.2
click at [491, 222] on div "Paladin Hill Chardonnay 2024 Paladin Hill Matrix 2021 Paladin Hill Shiraz 2020 …" at bounding box center [710, 285] width 458 height 1090
drag, startPoint x: 495, startPoint y: 342, endPoint x: 496, endPoint y: 268, distance: 74.1
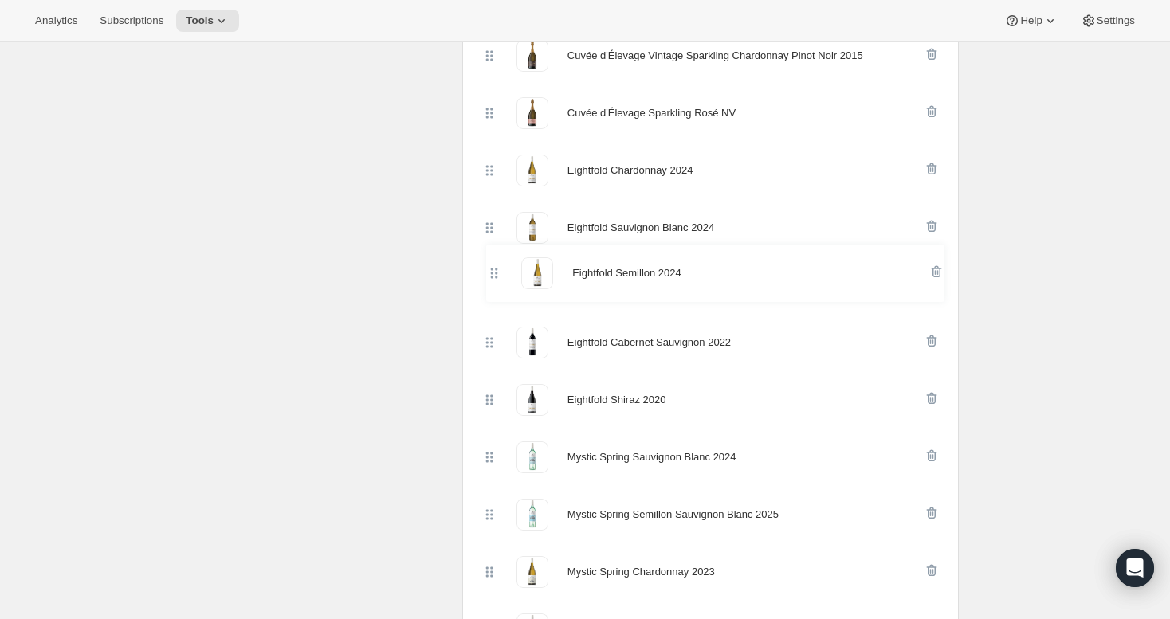
click at [496, 268] on div "Paladin Hill Chardonnay 2024 Paladin Hill Matrix 2021 Paladin Hill Shiraz 2020 …" at bounding box center [710, 285] width 458 height 1090
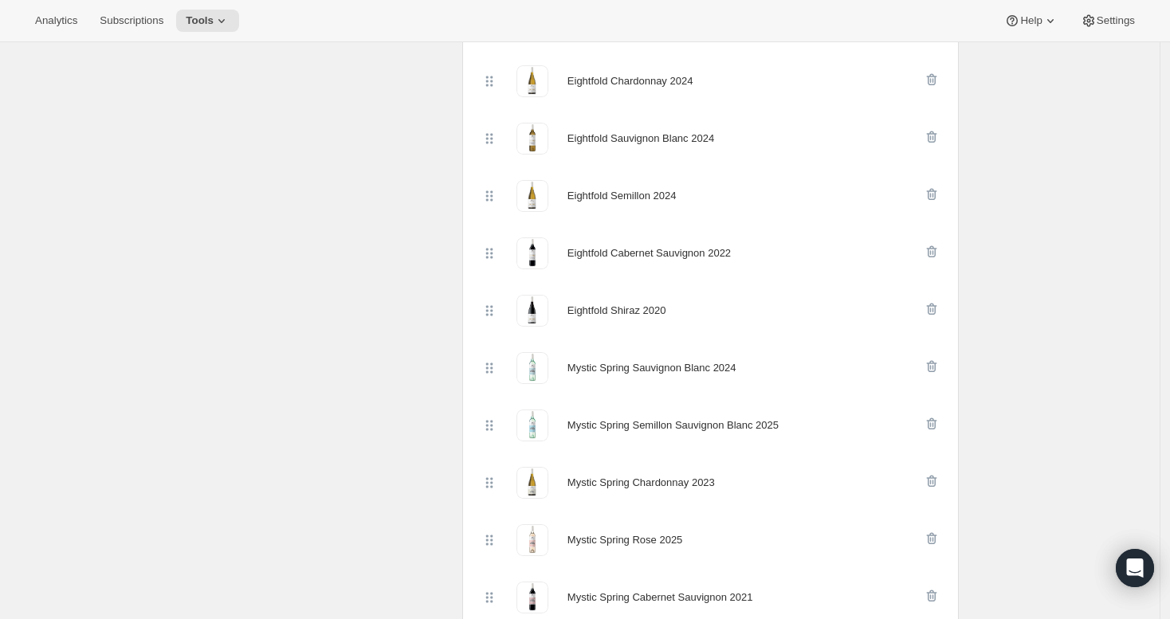
scroll to position [801, 0]
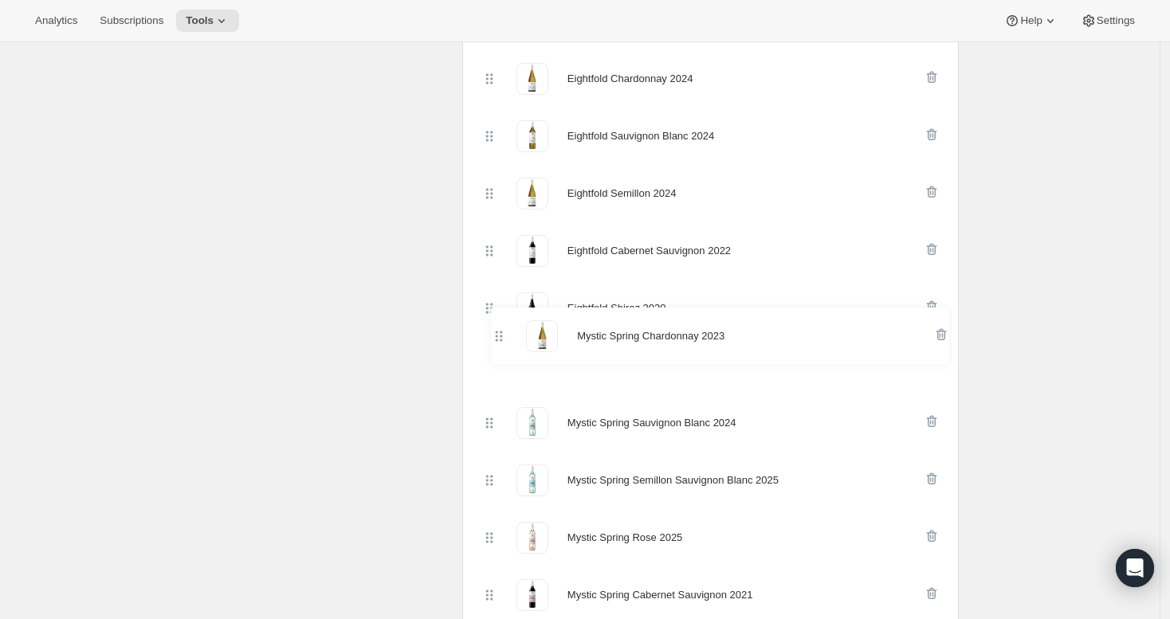
drag, startPoint x: 496, startPoint y: 479, endPoint x: 496, endPoint y: 347, distance: 131.5
click at [496, 347] on div "Paladin Hill Chardonnay 2024 Paladin Hill Matrix 2021 Paladin Hill Shiraz 2020 …" at bounding box center [710, 194] width 458 height 1090
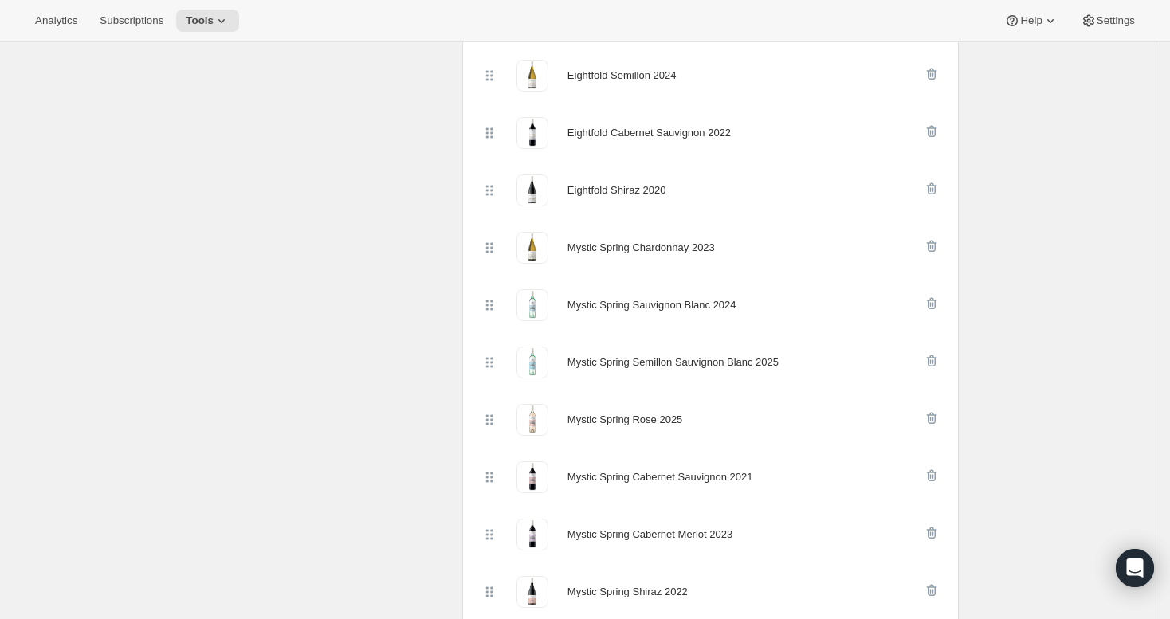
scroll to position [909, 0]
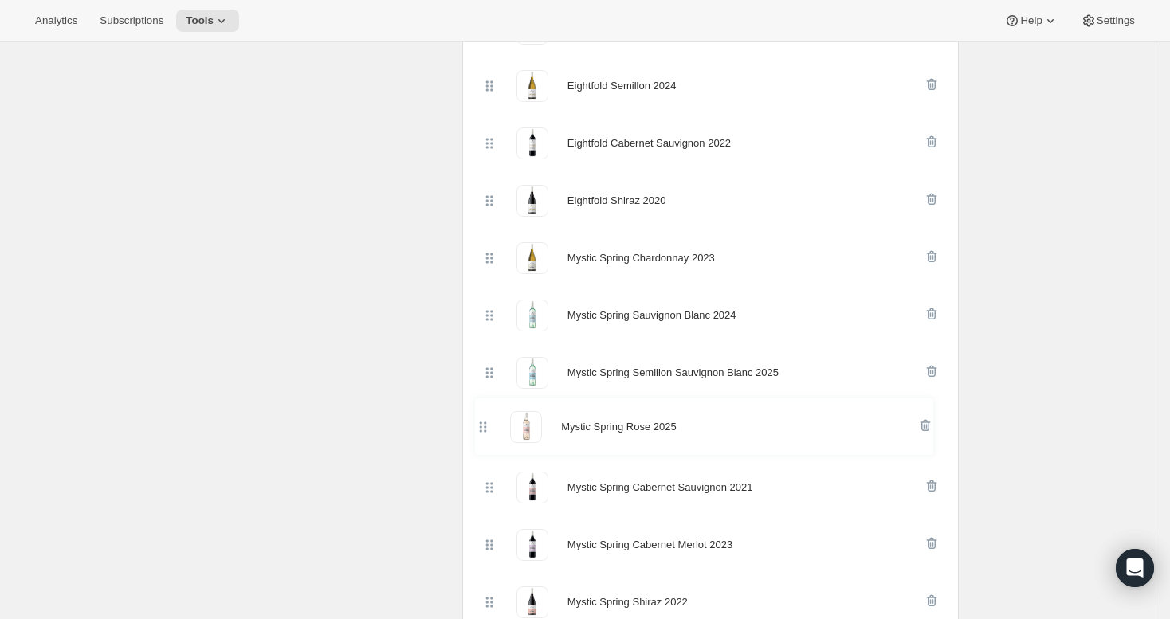
drag, startPoint x: 499, startPoint y: 434, endPoint x: 489, endPoint y: 425, distance: 13.5
click at [489, 425] on div "Paladin Hill Chardonnay 2024 Paladin Hill Matrix 2021 Paladin Hill Shiraz 2020 …" at bounding box center [710, 86] width 458 height 1090
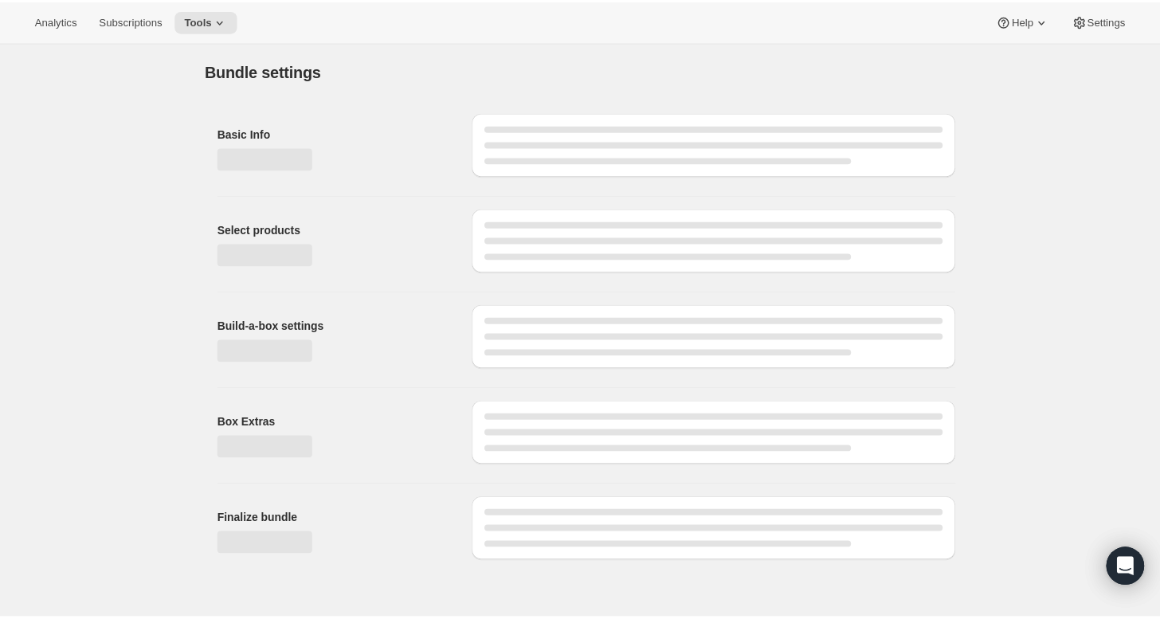
scroll to position [0, 0]
